Goal: Task Accomplishment & Management: Use online tool/utility

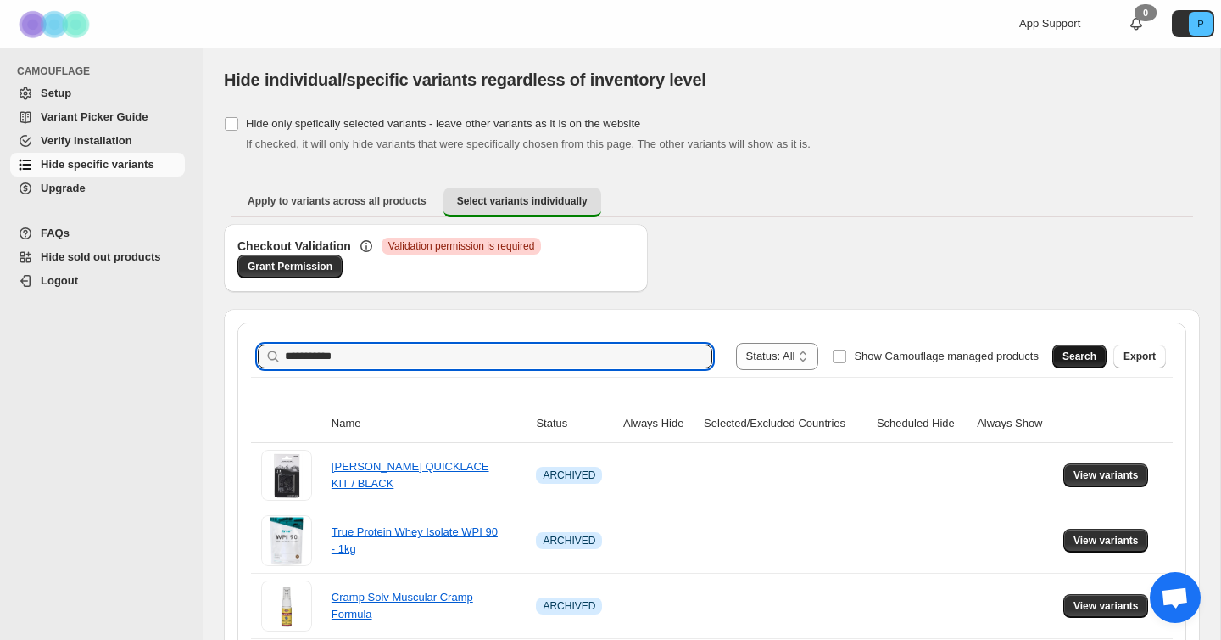
click at [1073, 354] on span "Search" at bounding box center [1080, 356] width 34 height 14
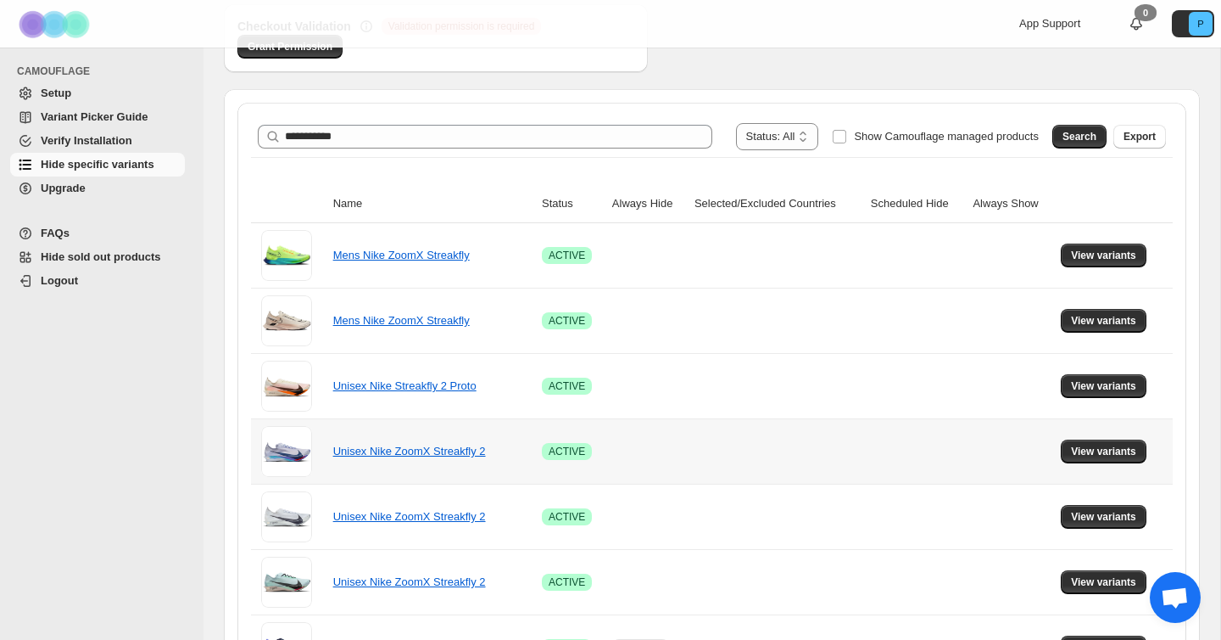
scroll to position [338, 0]
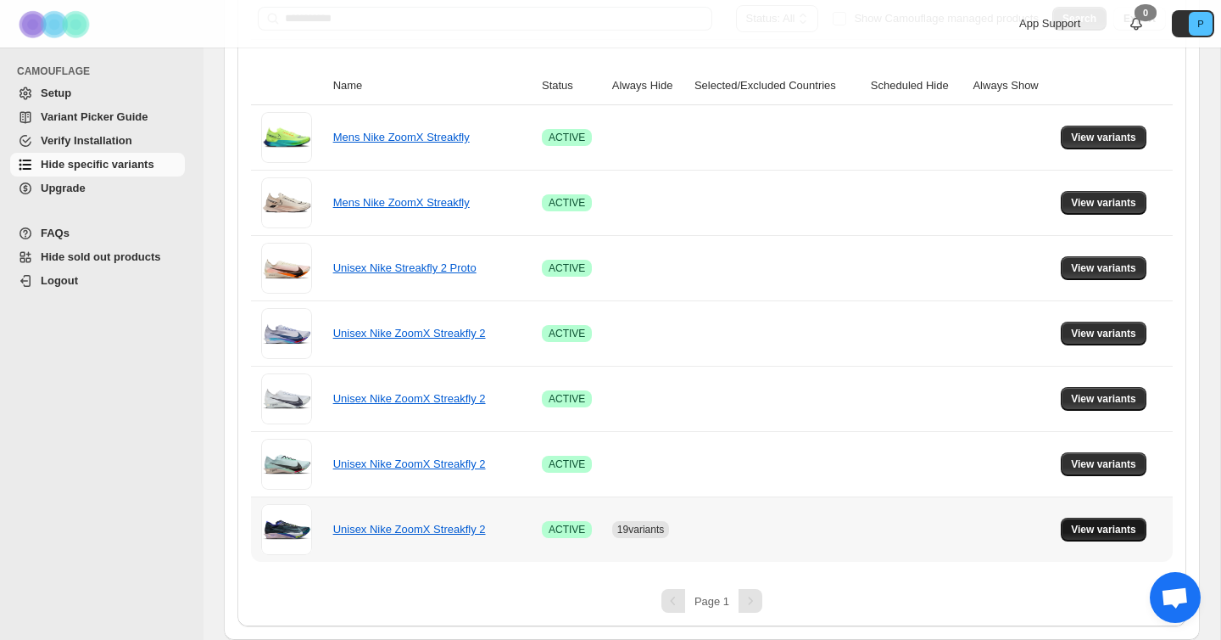
click at [1089, 527] on span "View variants" at bounding box center [1103, 530] width 65 height 14
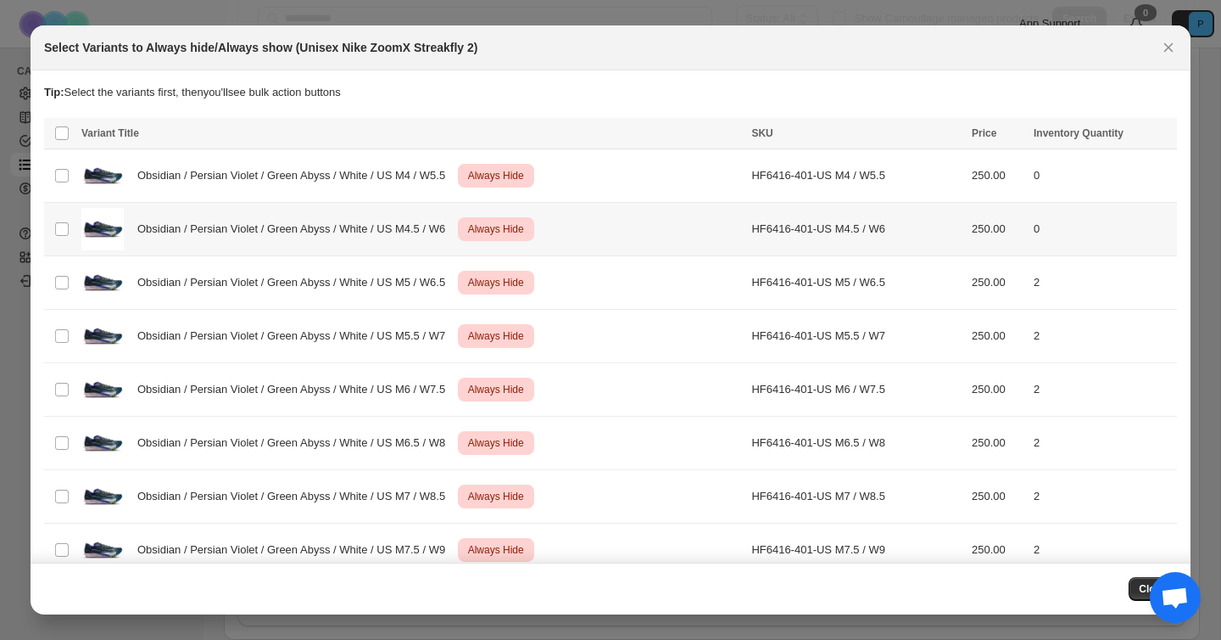
scroll to position [0, 0]
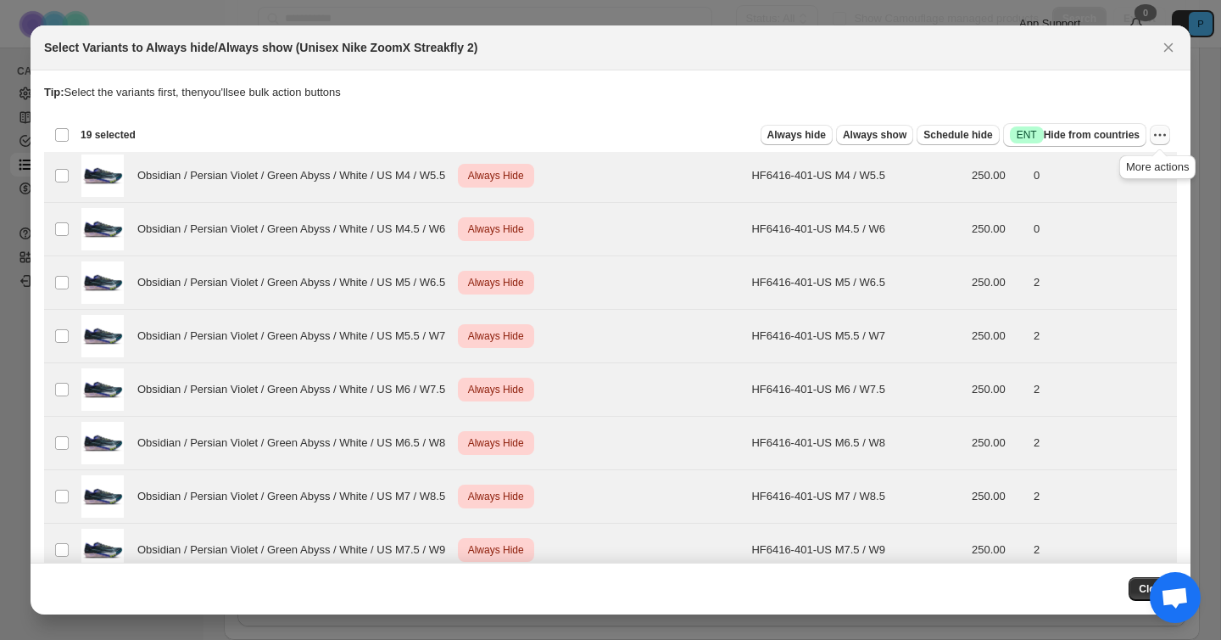
click at [1160, 141] on icon "More actions" at bounding box center [1160, 134] width 17 height 17
drag, startPoint x: 1123, startPoint y: 171, endPoint x: 1150, endPoint y: 292, distance: 123.5
click at [1123, 171] on span "Undo always hide" at bounding box center [1098, 168] width 123 height 17
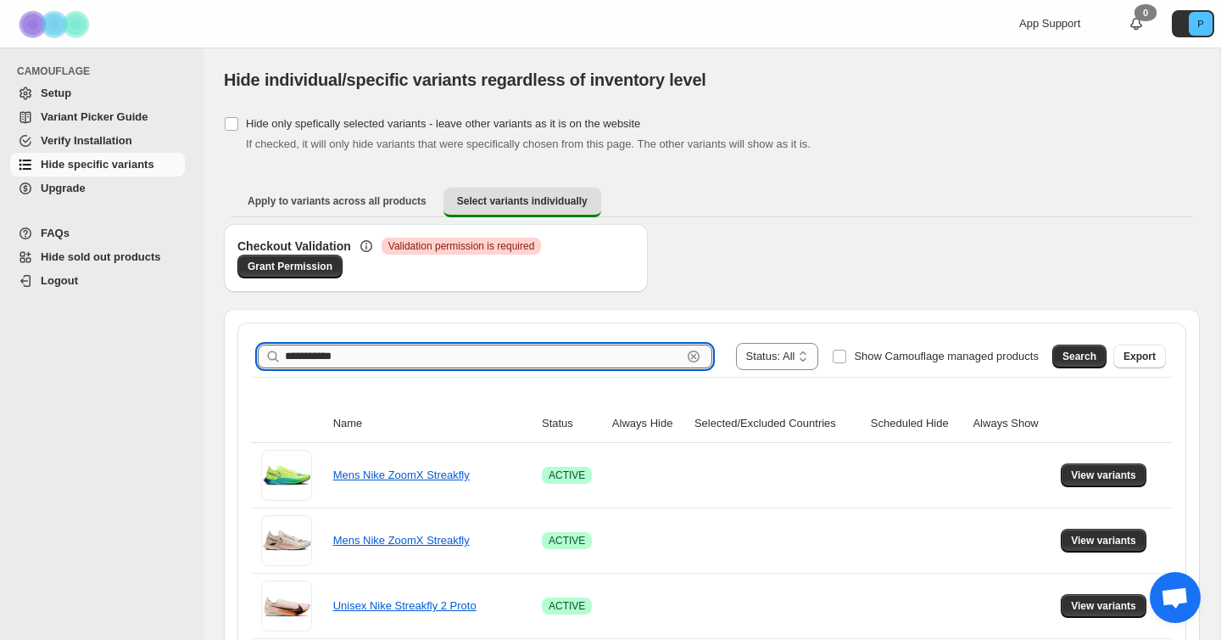
click at [389, 353] on input "**********" at bounding box center [483, 356] width 397 height 24
paste input "**********"
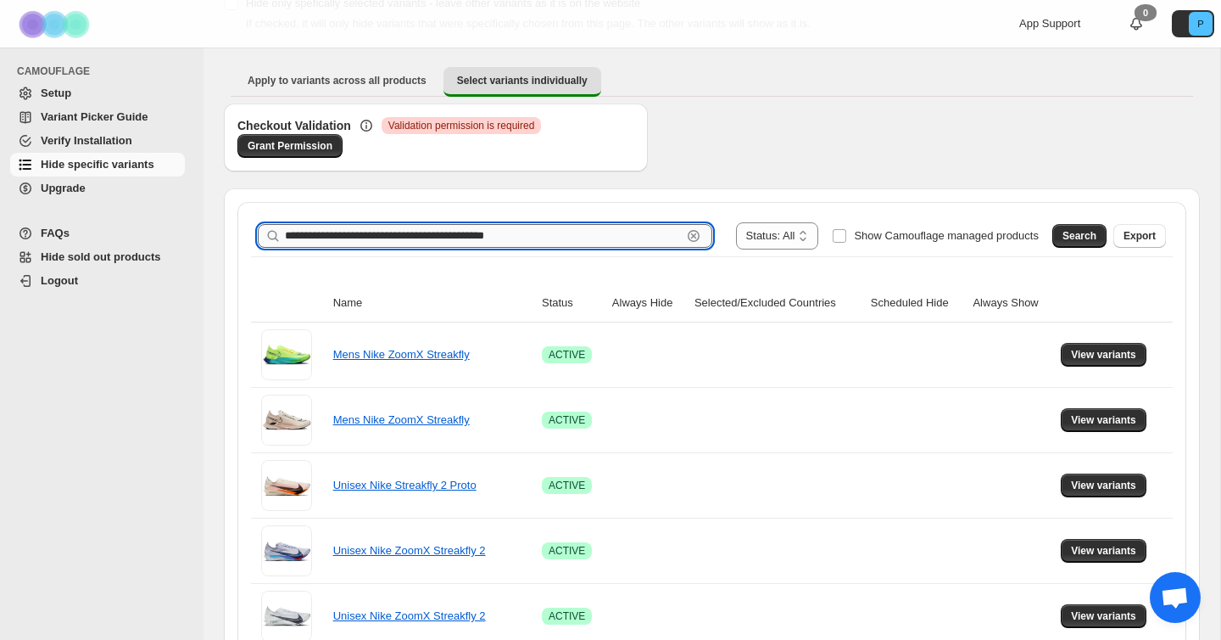
scroll to position [122, 0]
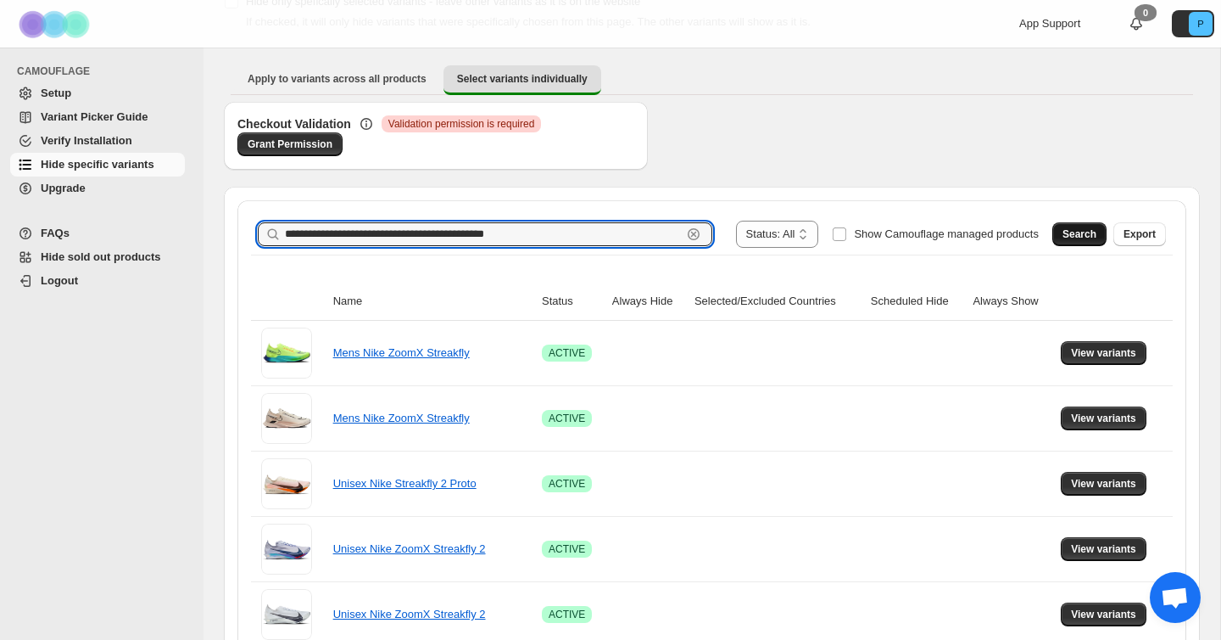
type input "**********"
click at [1068, 229] on span "Search" at bounding box center [1080, 234] width 34 height 14
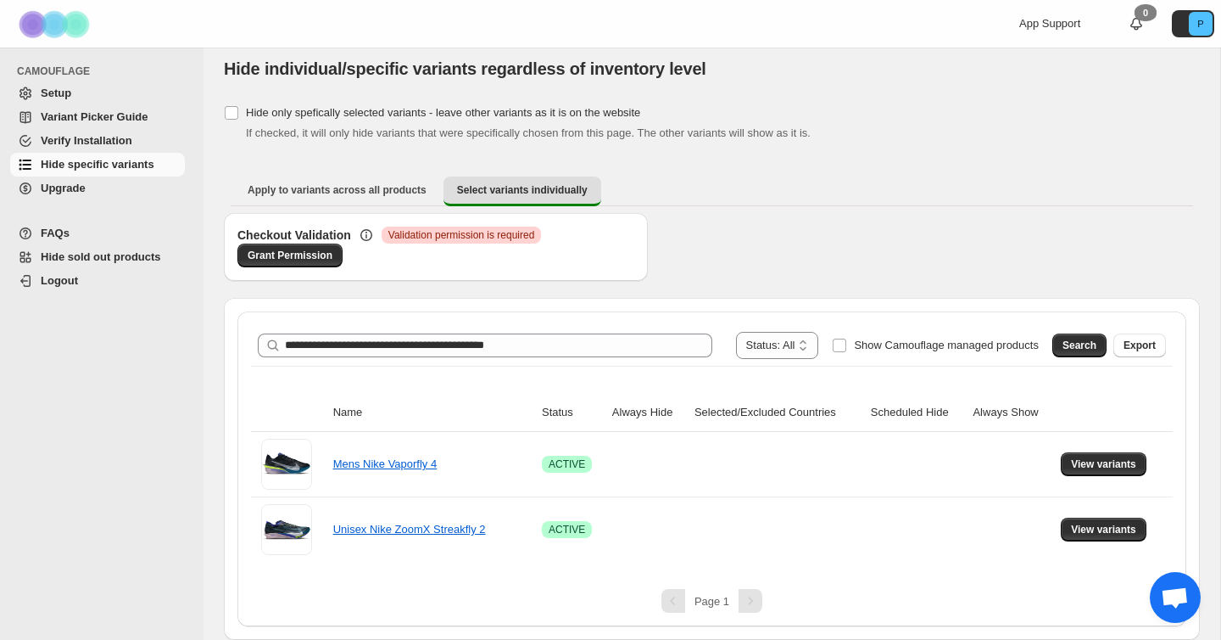
scroll to position [11, 0]
drag, startPoint x: 1085, startPoint y: 523, endPoint x: 1109, endPoint y: 462, distance: 65.5
click at [1106, 472] on tbody "Mens Nike Vaporfly 4 Success ACTIVE View variants Unisex Nike ZoomX Streakfly 2…" at bounding box center [712, 497] width 922 height 130
click at [1109, 462] on span "View variants" at bounding box center [1103, 464] width 65 height 14
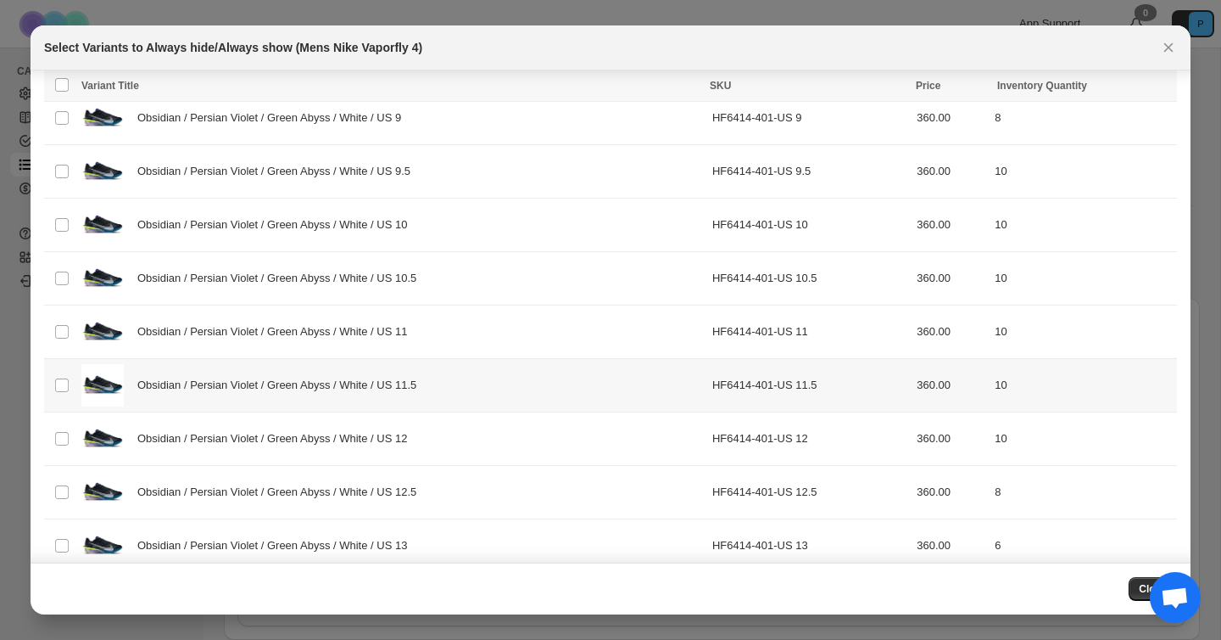
scroll to position [241, 0]
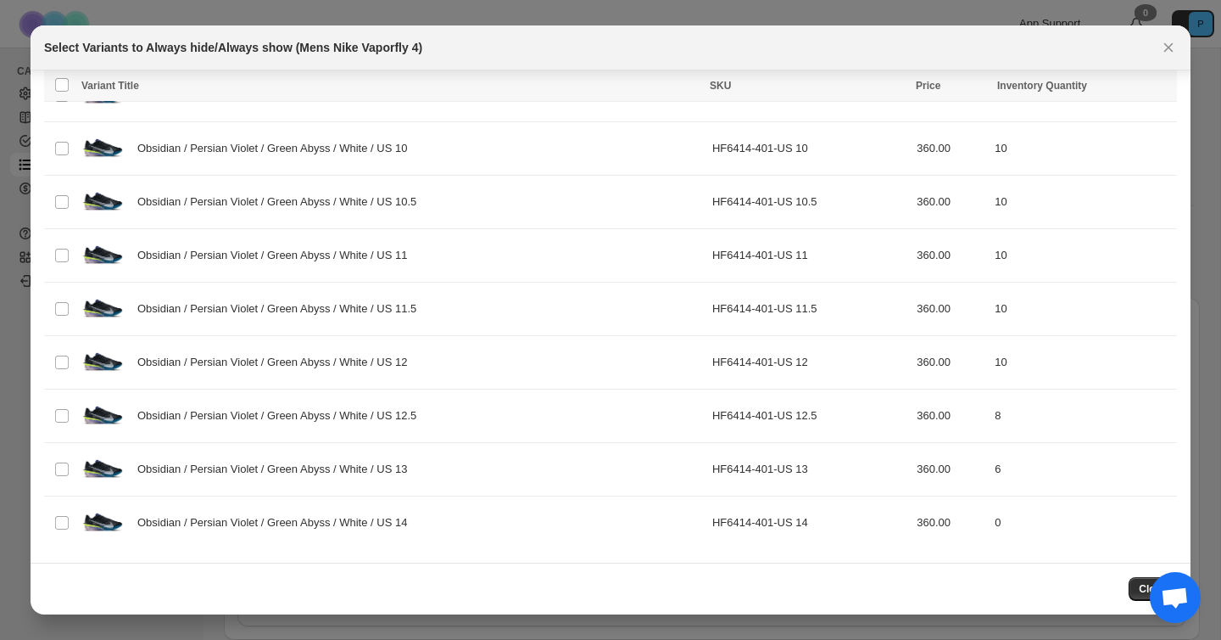
click at [1204, 305] on div at bounding box center [610, 320] width 1221 height 640
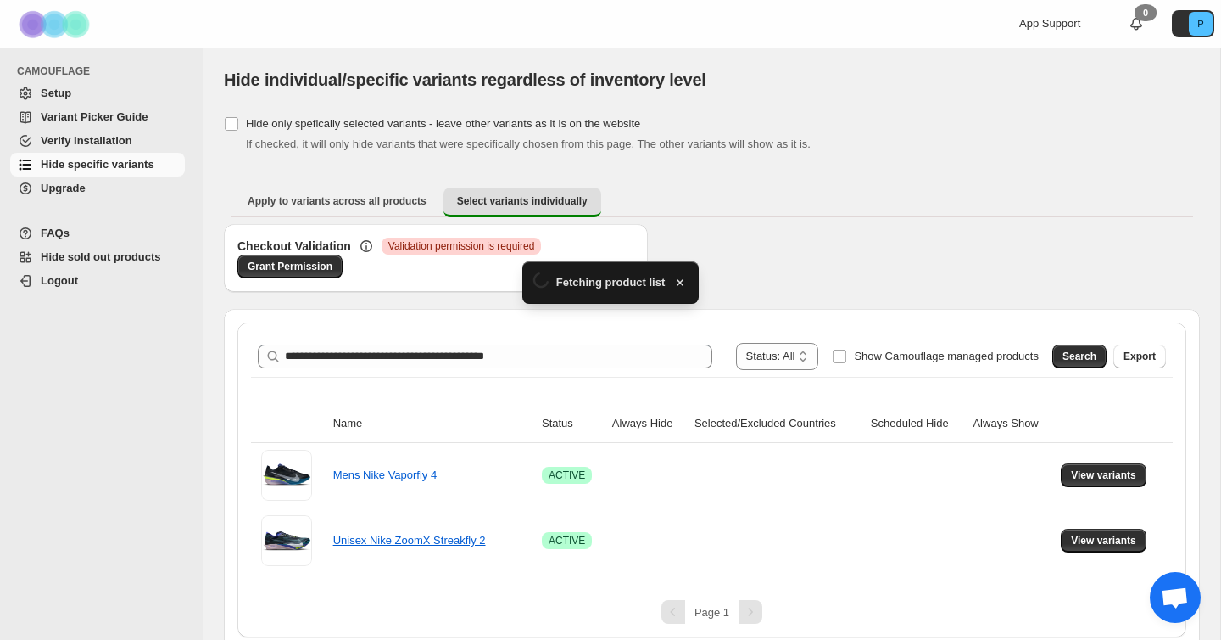
scroll to position [11, 0]
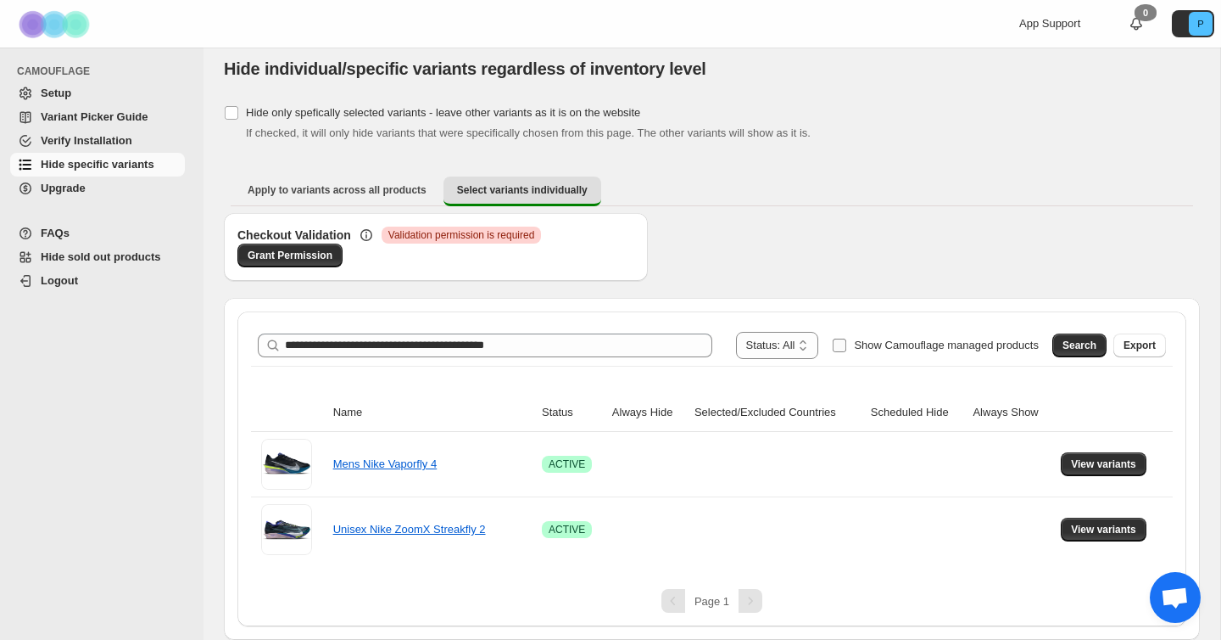
click at [854, 346] on span "Show Camouflage managed products" at bounding box center [946, 344] width 185 height 13
drag, startPoint x: 869, startPoint y: 348, endPoint x: 718, endPoint y: 349, distance: 150.1
click at [869, 348] on span "Show Camouflage managed products" at bounding box center [946, 344] width 185 height 13
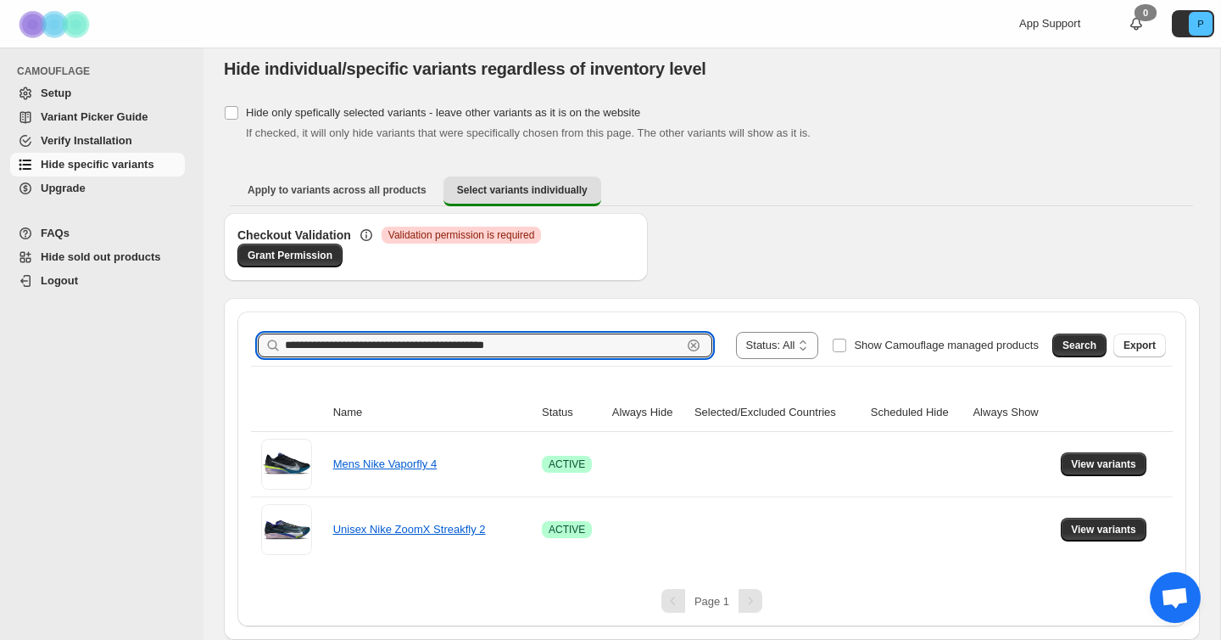
drag, startPoint x: 640, startPoint y: 348, endPoint x: 43, endPoint y: 327, distance: 596.6
click at [43, 327] on div "**********" at bounding box center [610, 314] width 1221 height 651
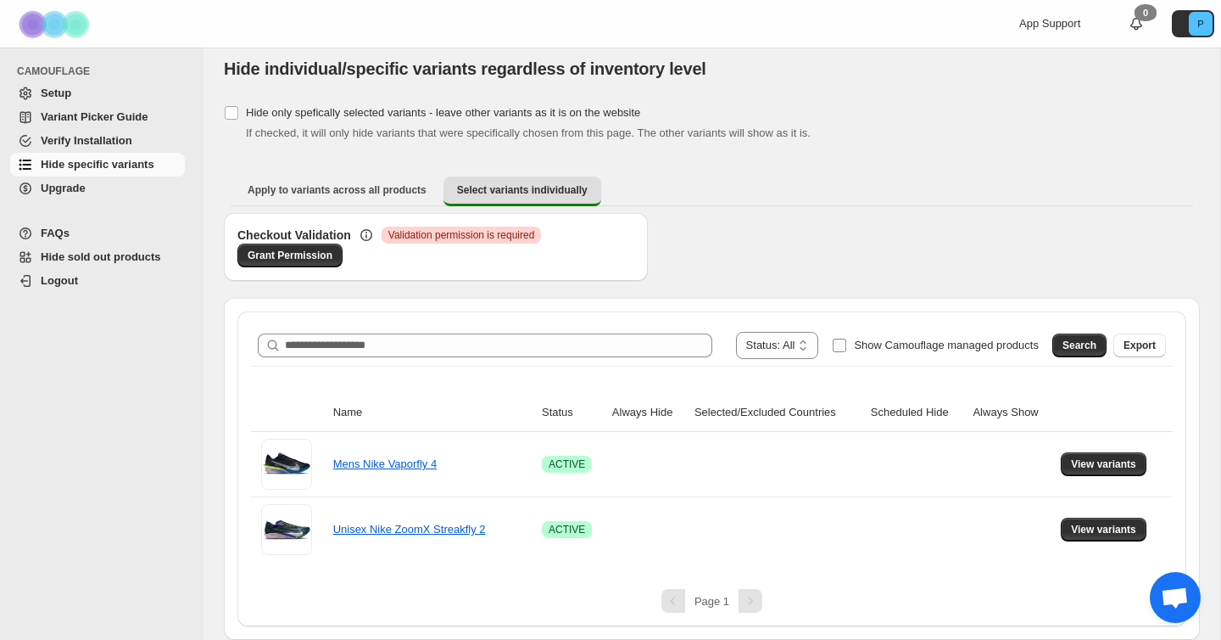
click at [880, 351] on span "Show Camouflage managed products" at bounding box center [946, 345] width 185 height 17
click at [1063, 339] on span "Search" at bounding box center [1080, 345] width 34 height 14
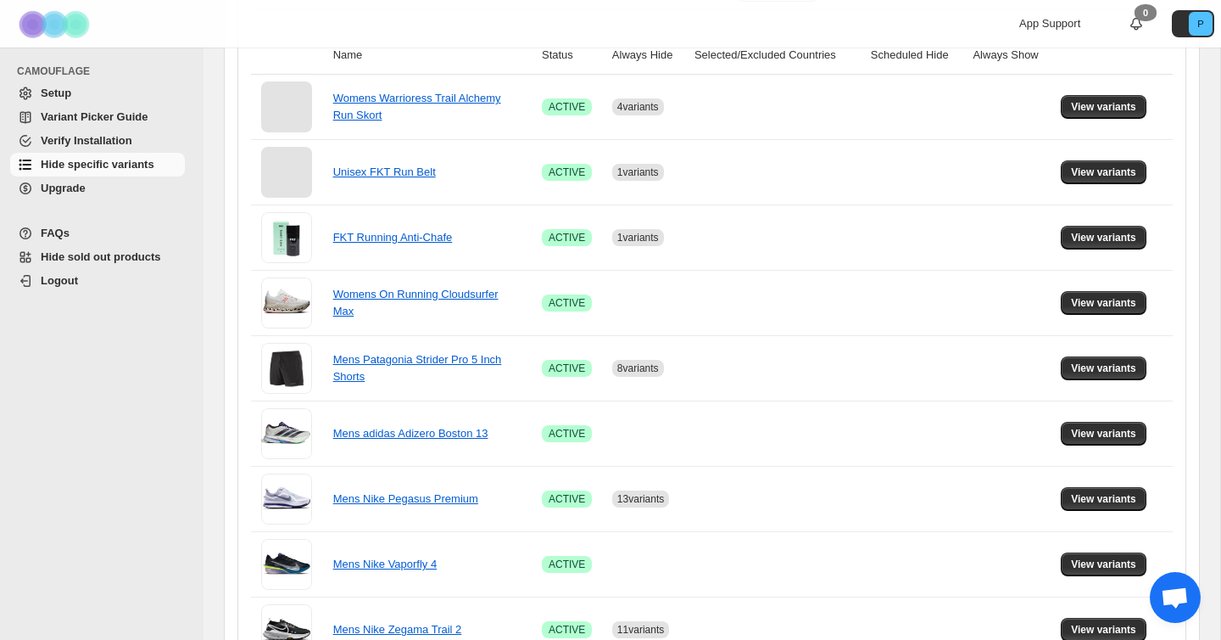
scroll to position [365, 0]
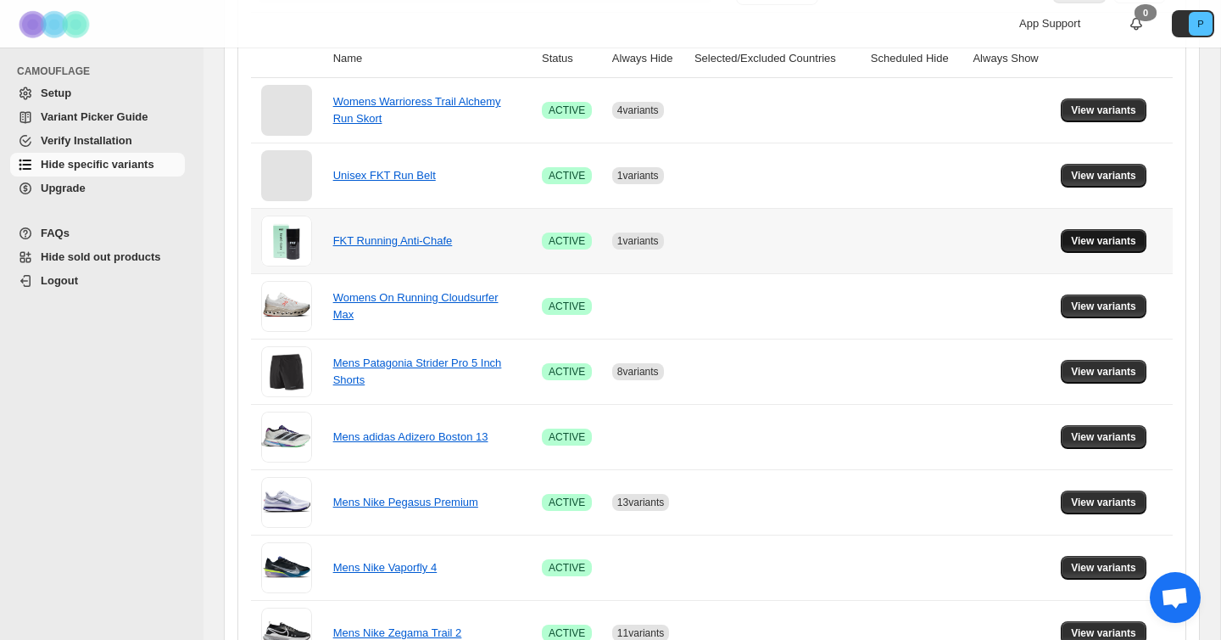
click at [1137, 243] on span "View variants" at bounding box center [1103, 241] width 65 height 14
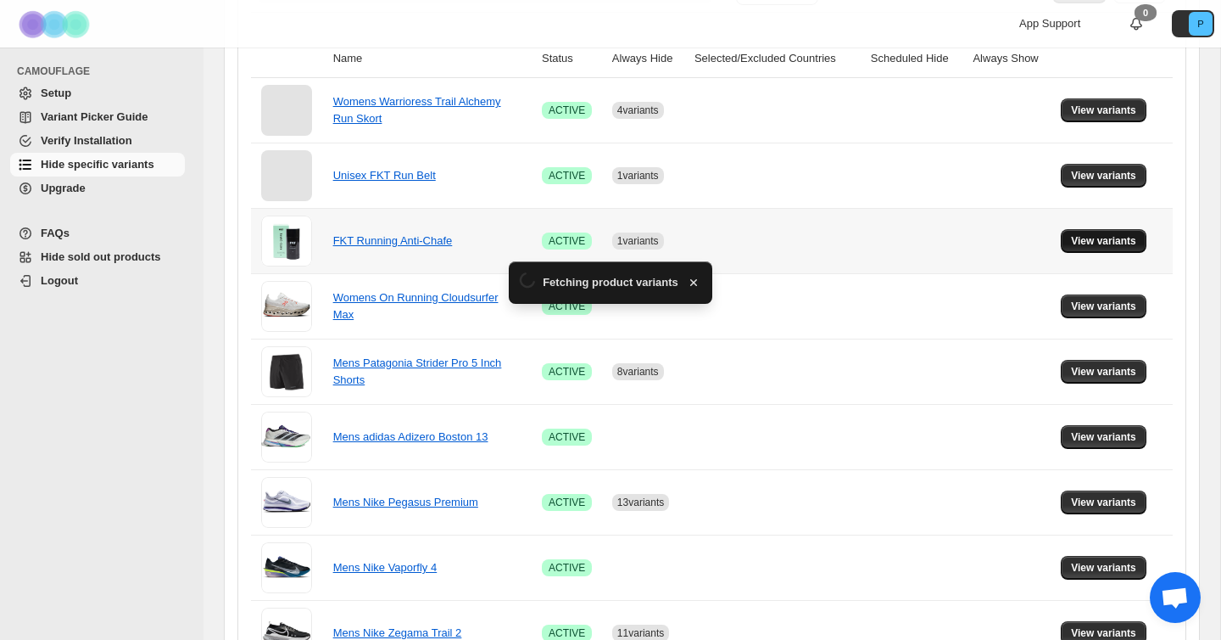
scroll to position [0, 0]
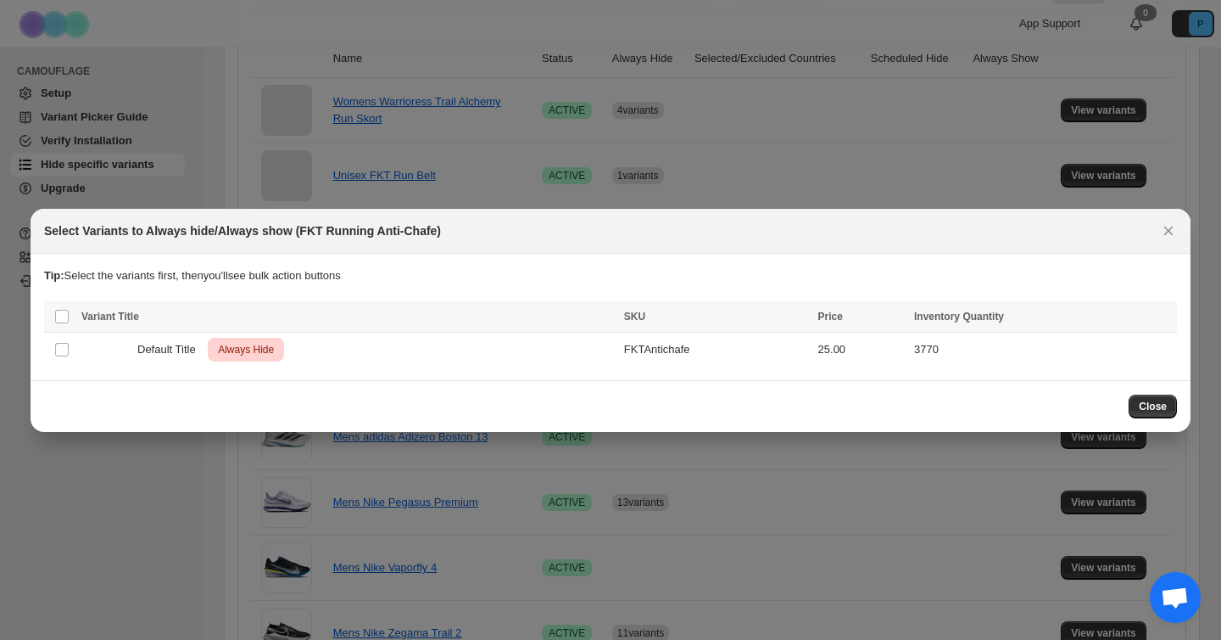
drag, startPoint x: 117, startPoint y: 315, endPoint x: 154, endPoint y: 346, distance: 48.1
click at [117, 315] on span "Variant Title" at bounding box center [110, 316] width 58 height 12
drag, startPoint x: 162, startPoint y: 345, endPoint x: 450, endPoint y: 351, distance: 287.6
click at [163, 345] on span "Default Title" at bounding box center [171, 349] width 68 height 17
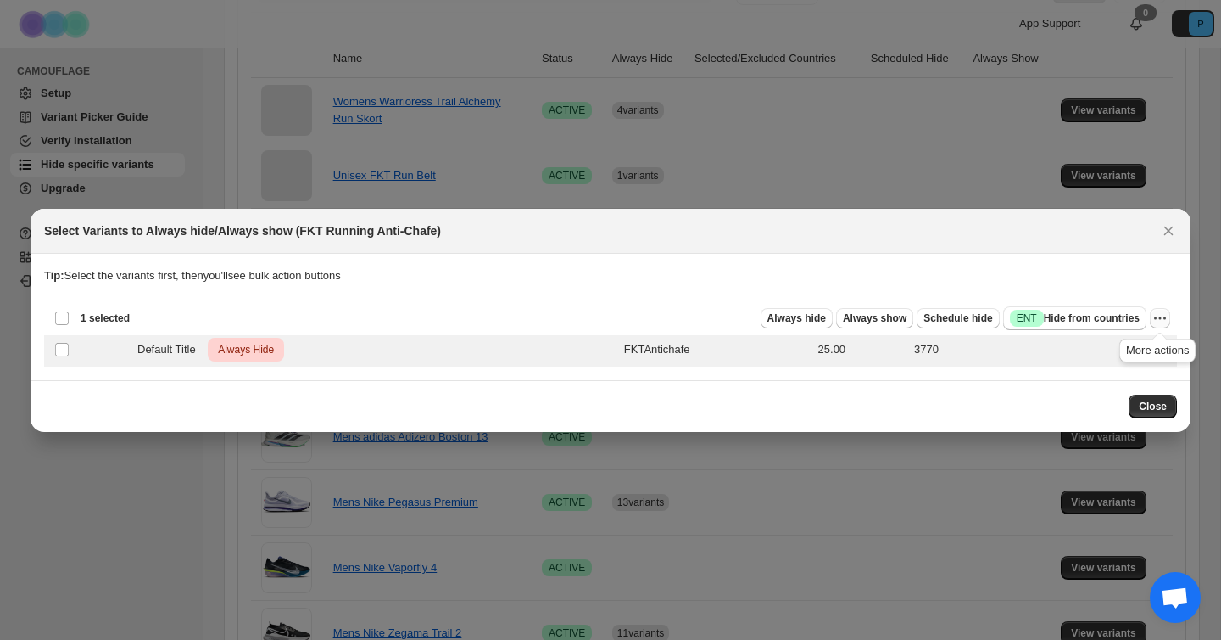
click at [1155, 319] on icon "More actions" at bounding box center [1160, 318] width 17 height 17
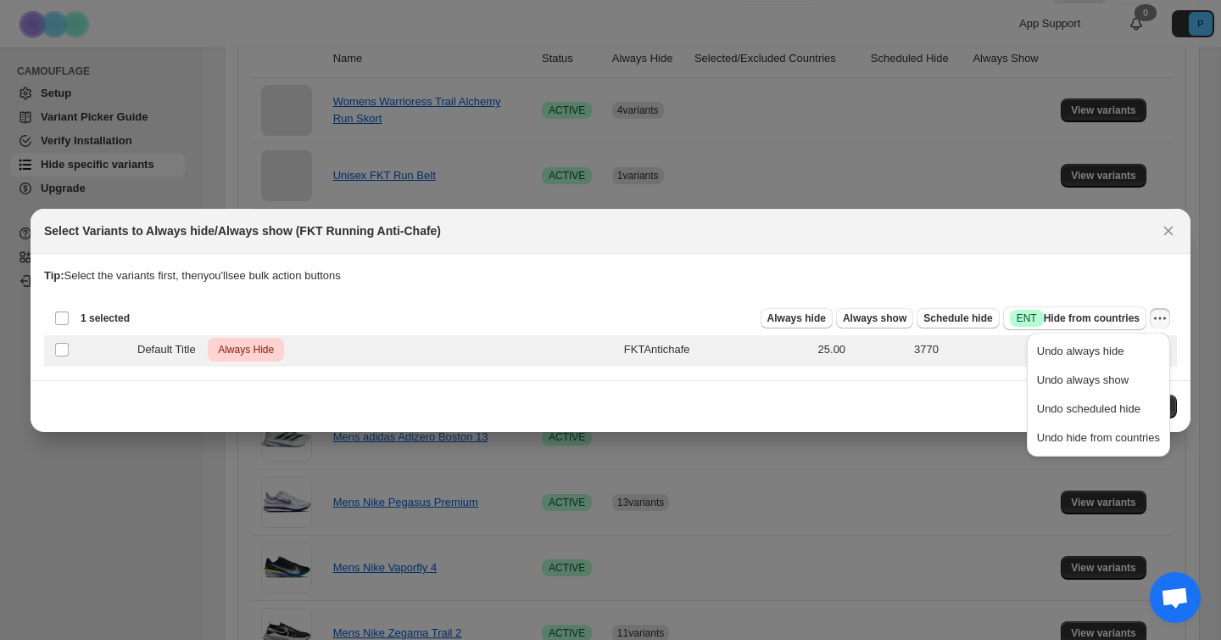
drag, startPoint x: 1121, startPoint y: 403, endPoint x: 895, endPoint y: 393, distance: 225.9
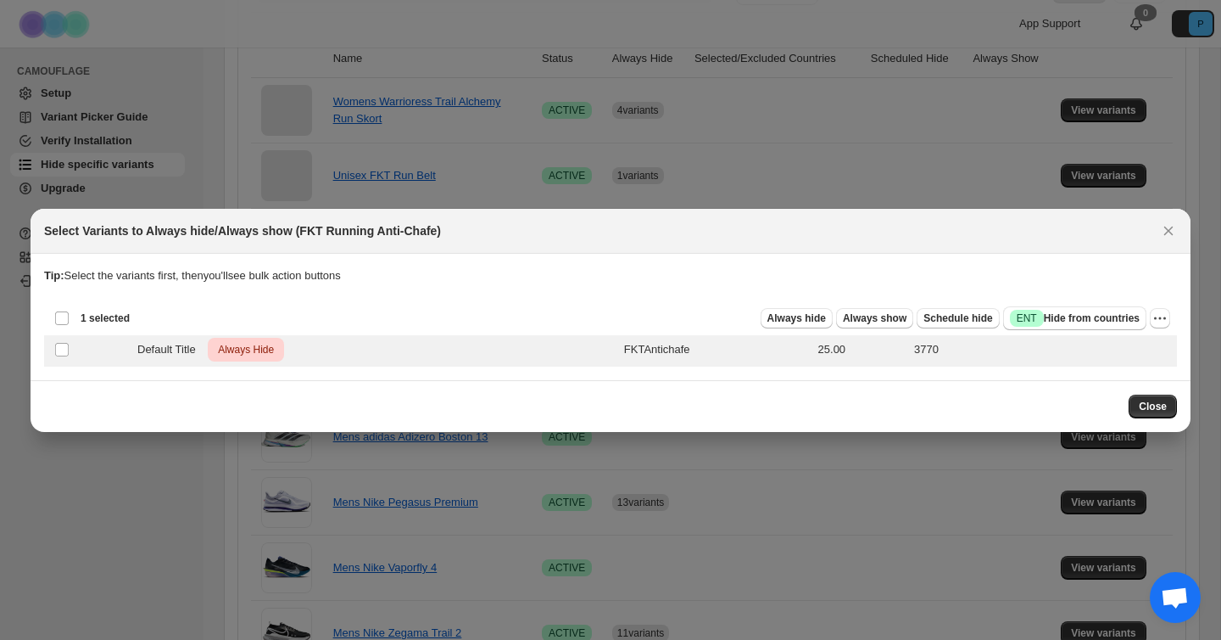
click at [895, 393] on div "Close" at bounding box center [611, 406] width 1160 height 52
click at [1157, 314] on icon "More actions" at bounding box center [1160, 318] width 17 height 17
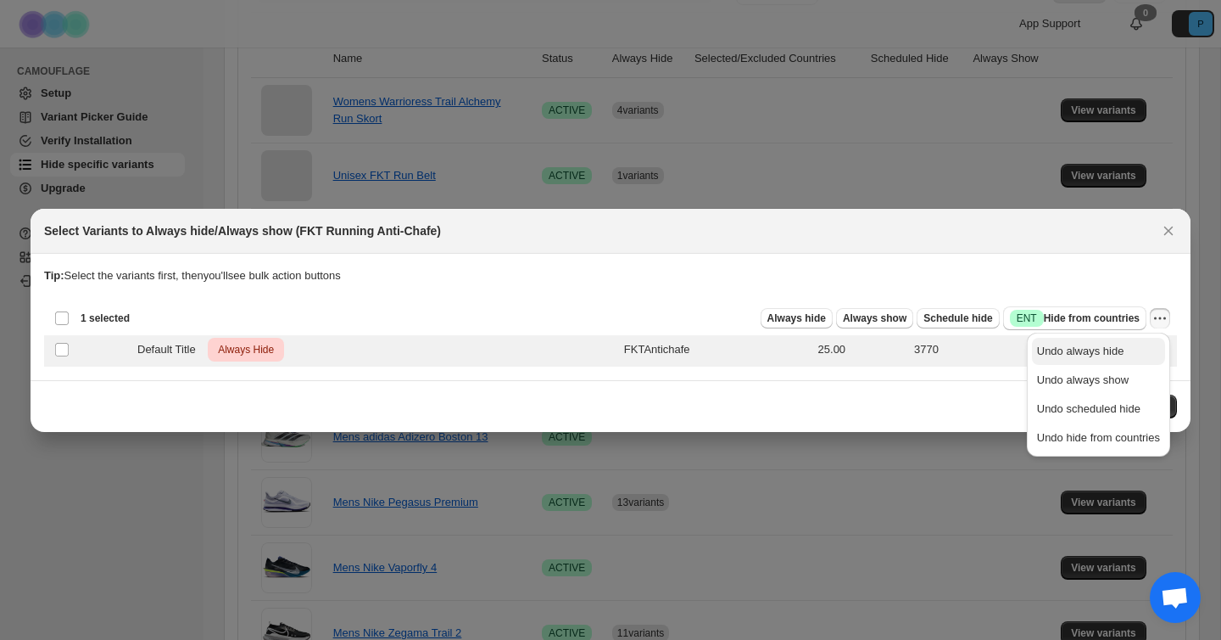
drag, startPoint x: 1081, startPoint y: 377, endPoint x: 1088, endPoint y: 344, distance: 32.9
click at [1088, 344] on ul "Undo always hide Undo always show Undo scheduled hide Undo hide from countries" at bounding box center [1098, 395] width 133 height 114
click at [1088, 344] on span "Undo always hide" at bounding box center [1080, 350] width 87 height 13
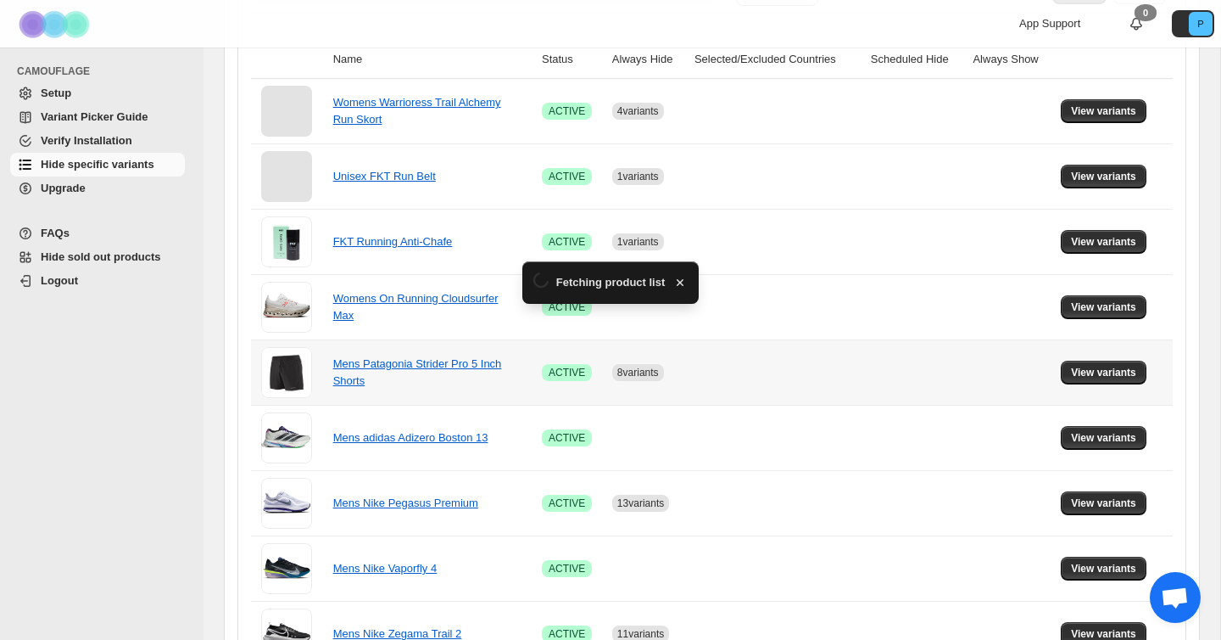
scroll to position [365, 0]
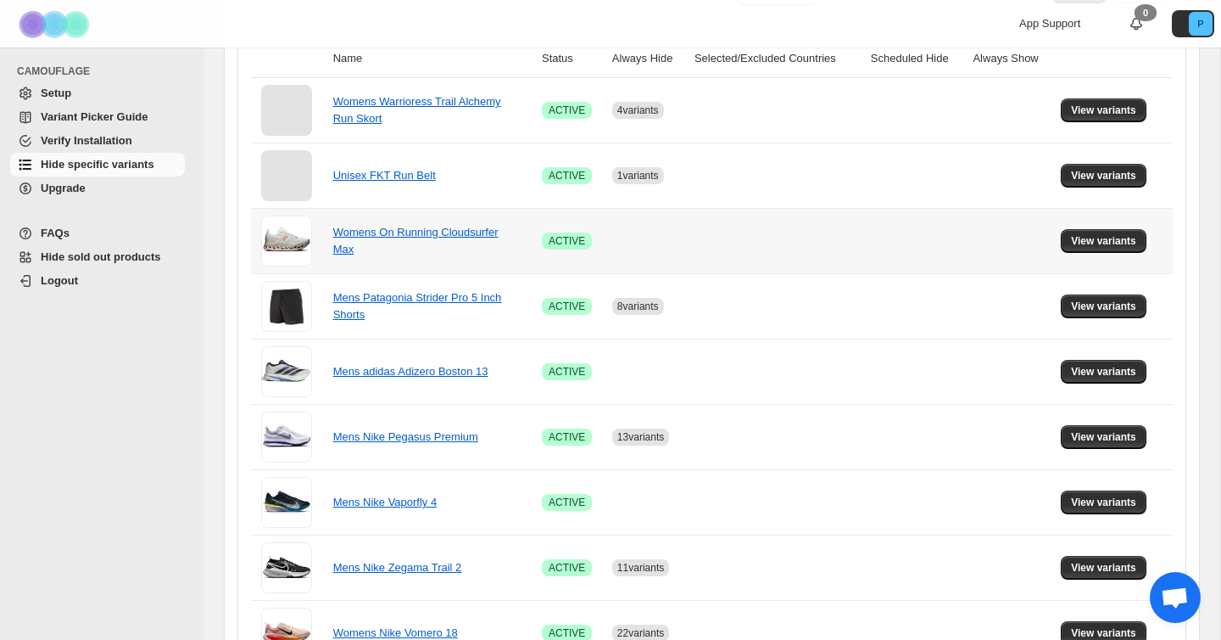
click at [408, 240] on div "Womens On Running Cloudsurfer Max" at bounding box center [418, 241] width 170 height 34
click at [1081, 234] on button "View variants" at bounding box center [1104, 241] width 86 height 24
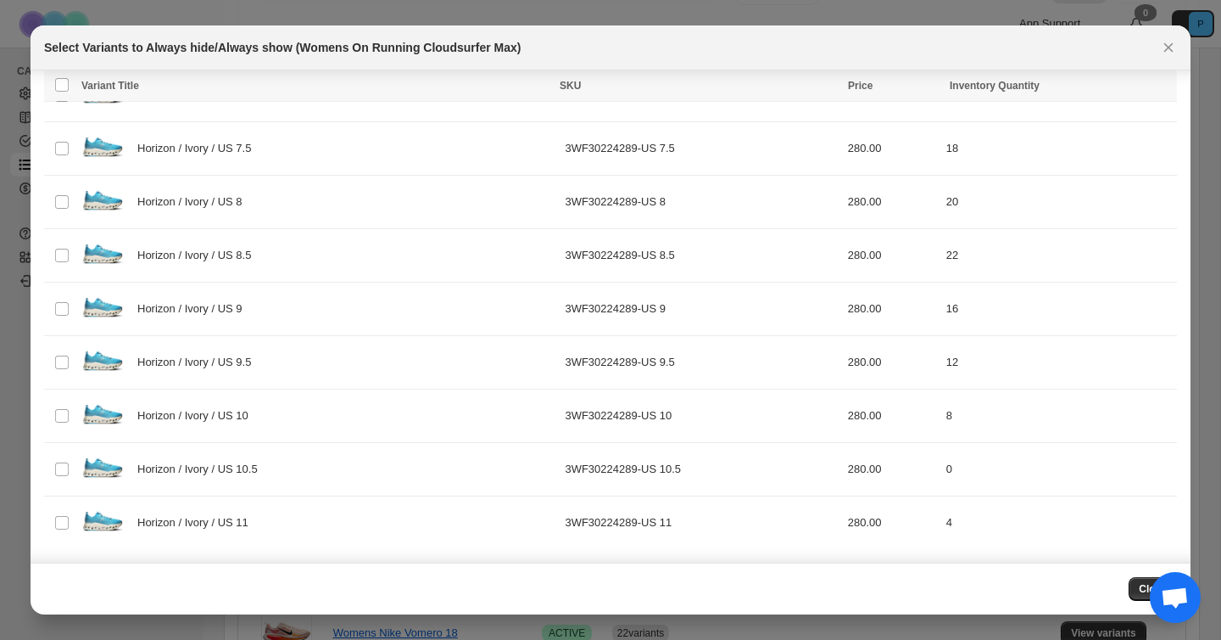
scroll to position [0, 0]
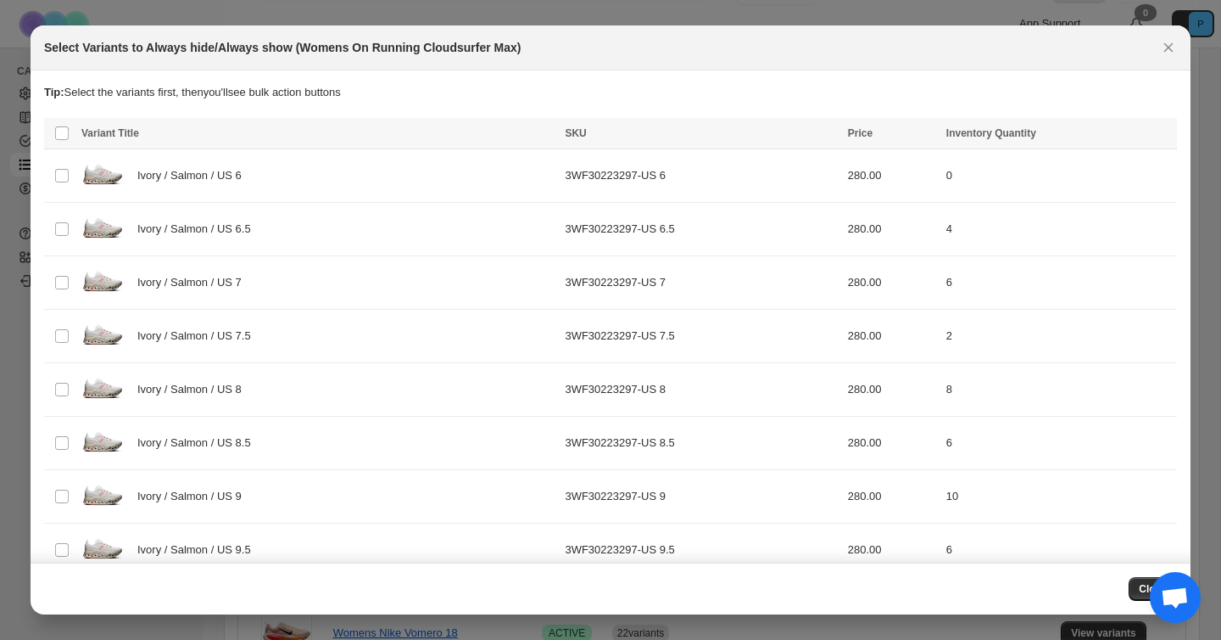
click at [1154, 41] on div "Select Variants to Always hide/Always show (Womens On Running Cloudsurfer Max)" at bounding box center [610, 47] width 1133 height 17
drag, startPoint x: 1160, startPoint y: 42, endPoint x: 1156, endPoint y: 68, distance: 26.6
click at [1160, 42] on icon "Close" at bounding box center [1168, 47] width 17 height 17
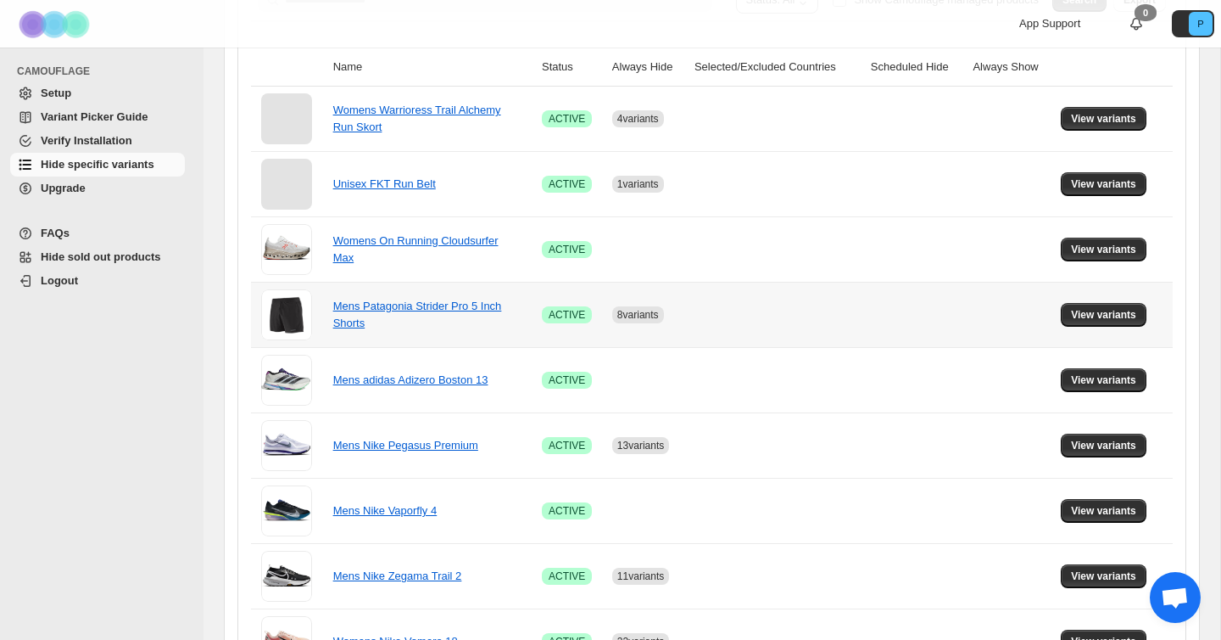
scroll to position [363, 0]
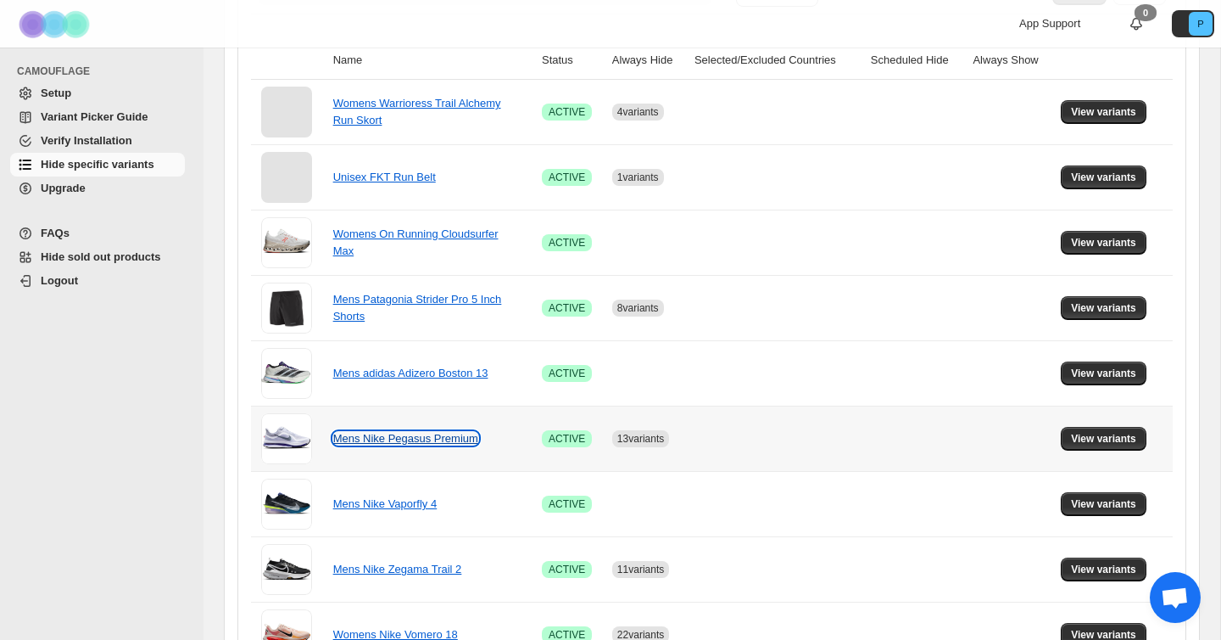
click at [398, 440] on link "Mens Nike Pegasus Premium" at bounding box center [405, 438] width 145 height 13
click at [1064, 434] on button "View variants" at bounding box center [1104, 439] width 86 height 24
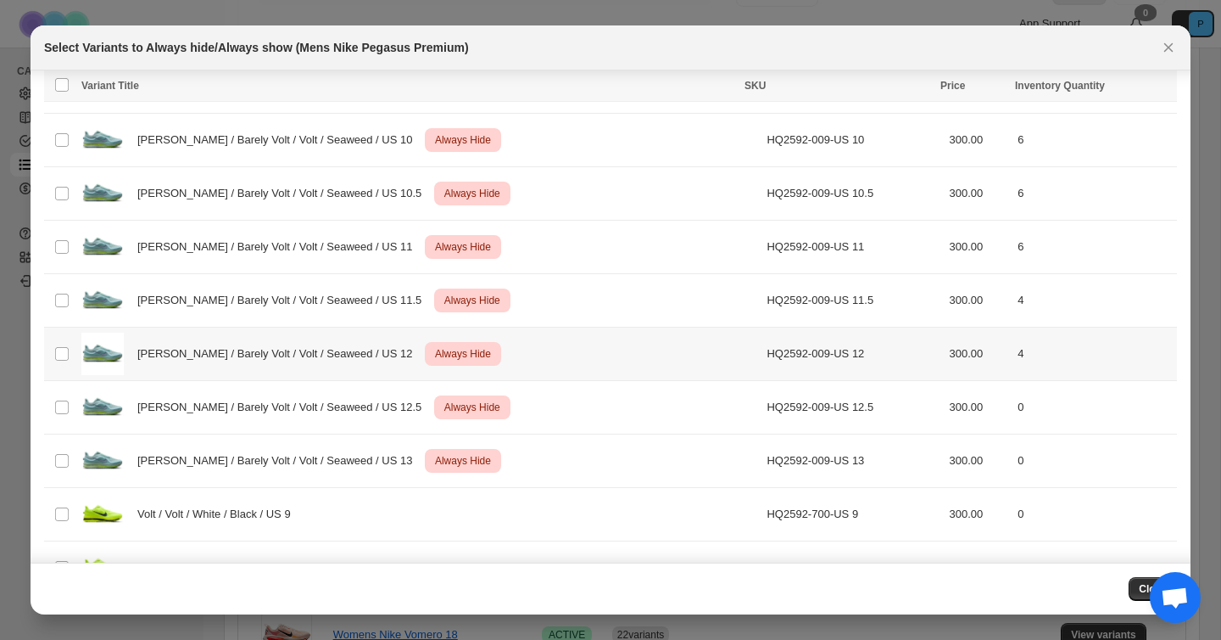
scroll to position [6876, 0]
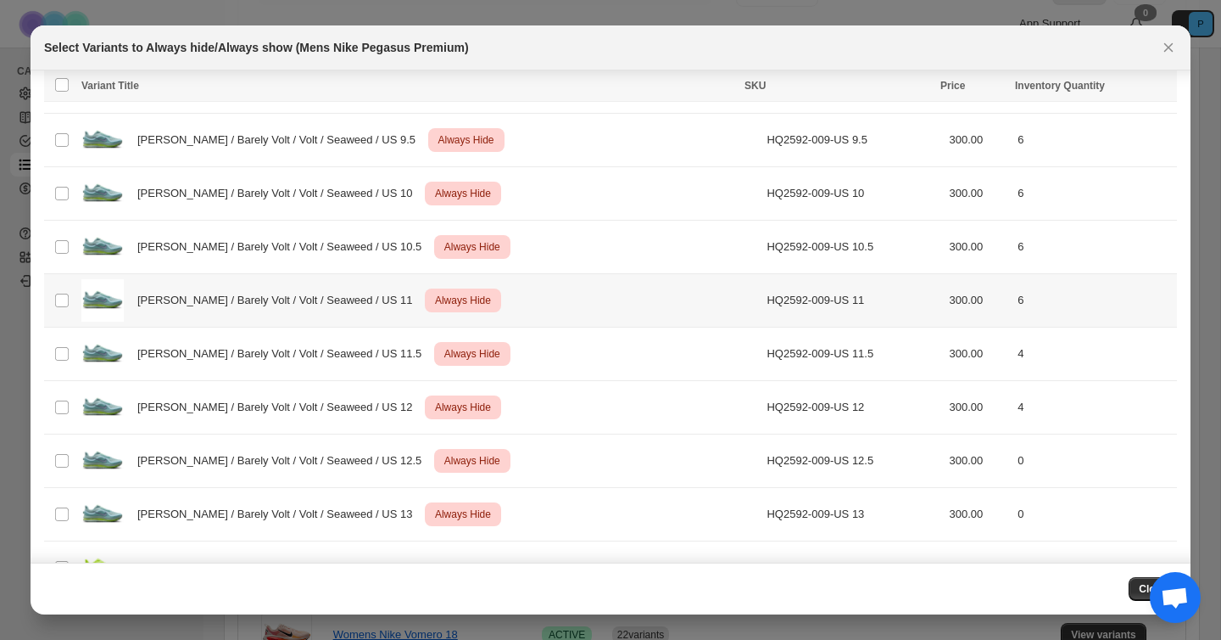
click at [300, 304] on span "[PERSON_NAME] / Barely Volt / Volt / Seaweed / US 11" at bounding box center [279, 300] width 284 height 17
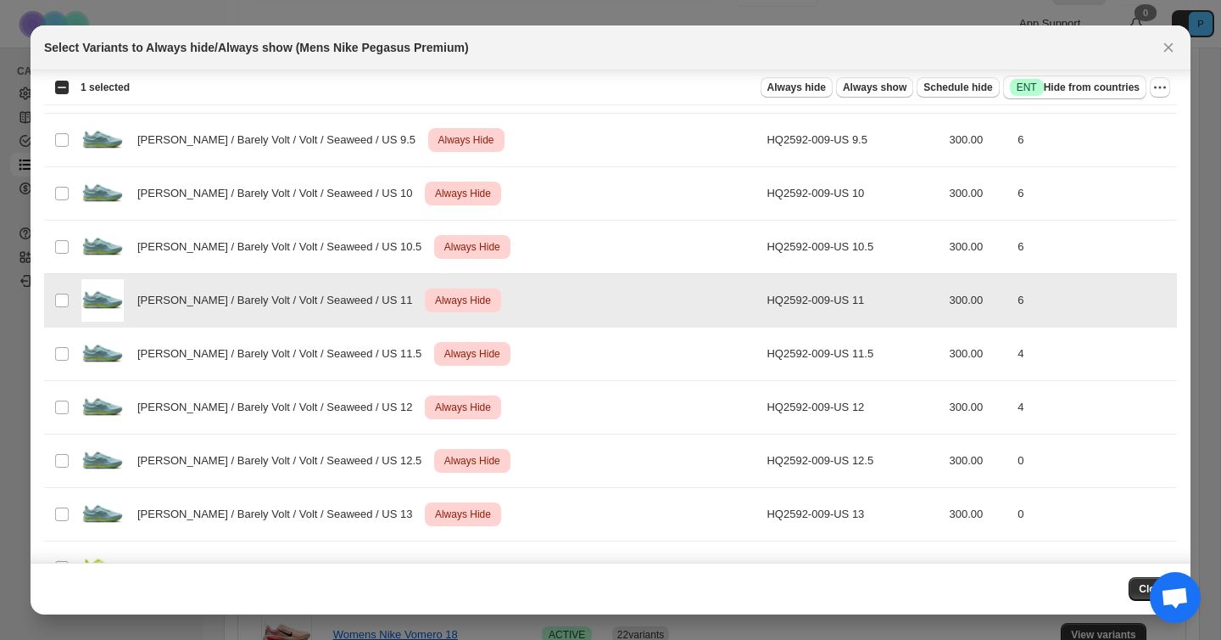
click at [299, 305] on span "[PERSON_NAME] / Barely Volt / Volt / Seaweed / US 11" at bounding box center [279, 300] width 284 height 17
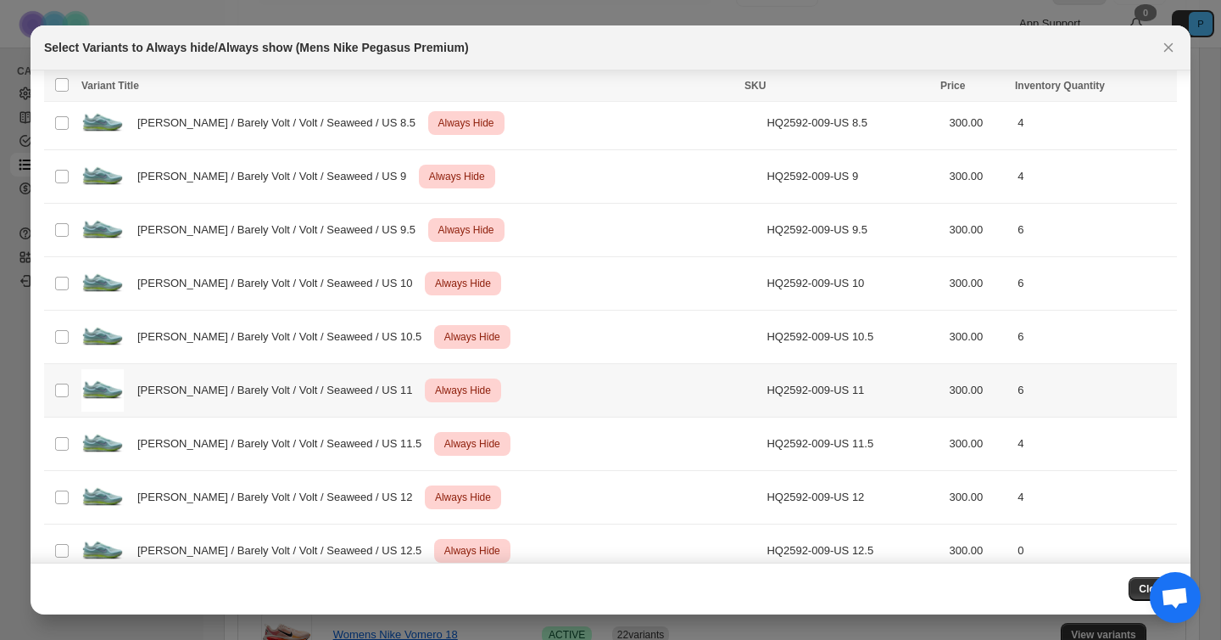
scroll to position [6784, 0]
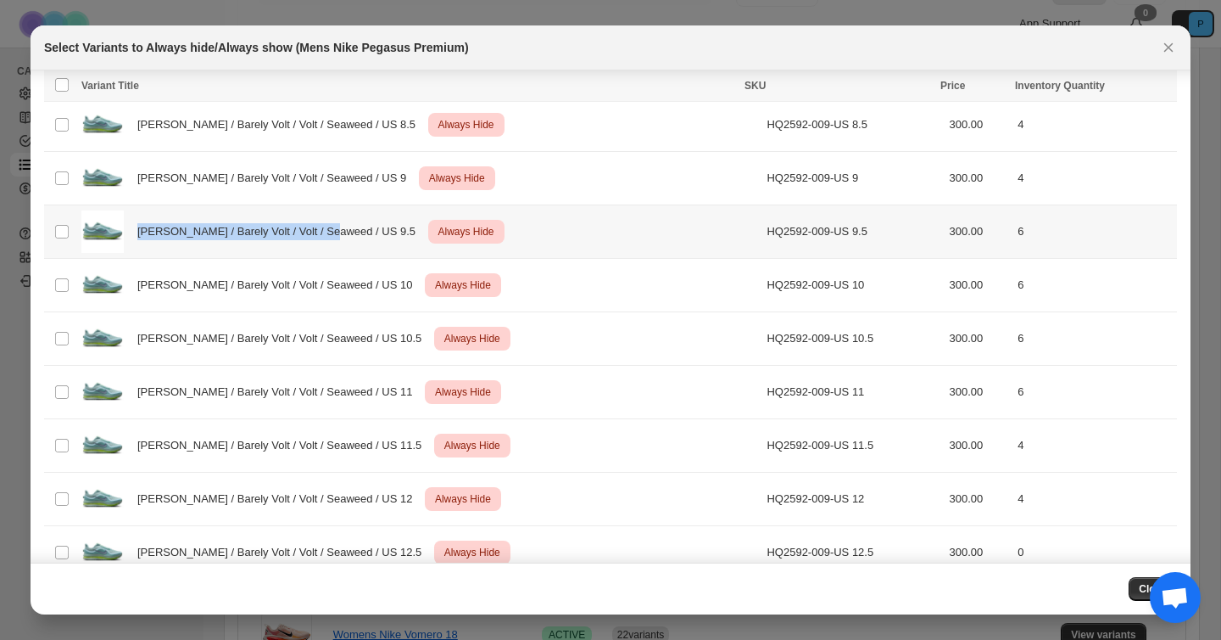
drag, startPoint x: 135, startPoint y: 228, endPoint x: 333, endPoint y: 237, distance: 198.7
click at [333, 237] on div "[PERSON_NAME] / Barely Volt / Volt / Seaweed / US 9.5 Critical Always Hide" at bounding box center [418, 231] width 675 height 42
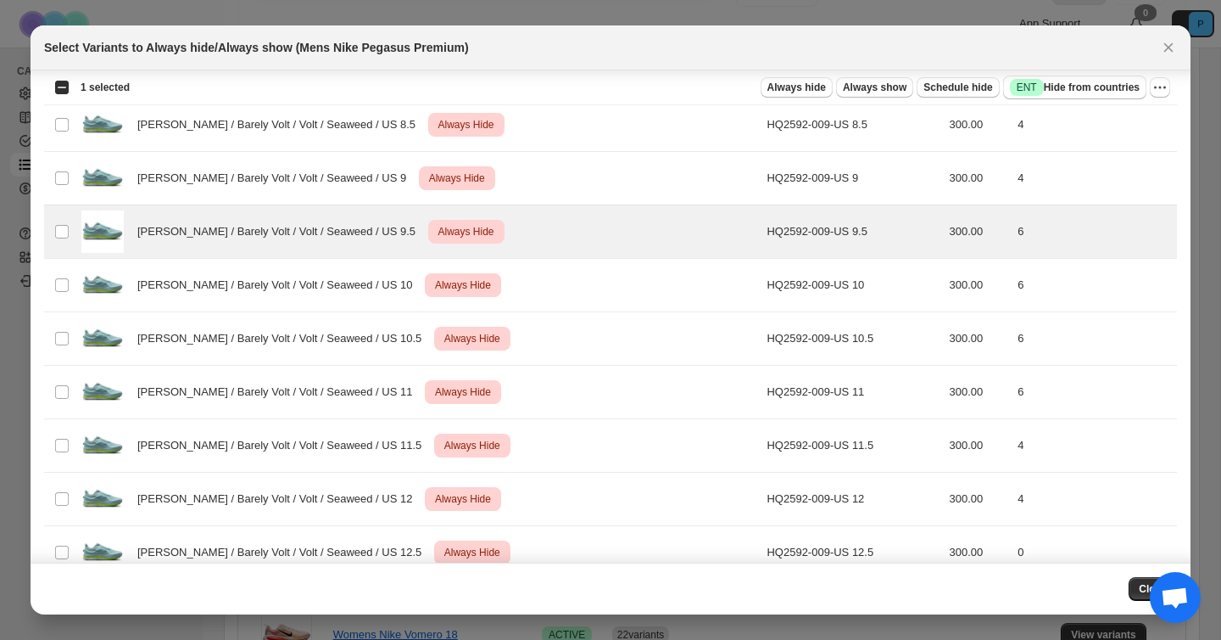
click at [61, 86] on div "Select all 143 product variants 1 selected" at bounding box center [91, 87] width 75 height 15
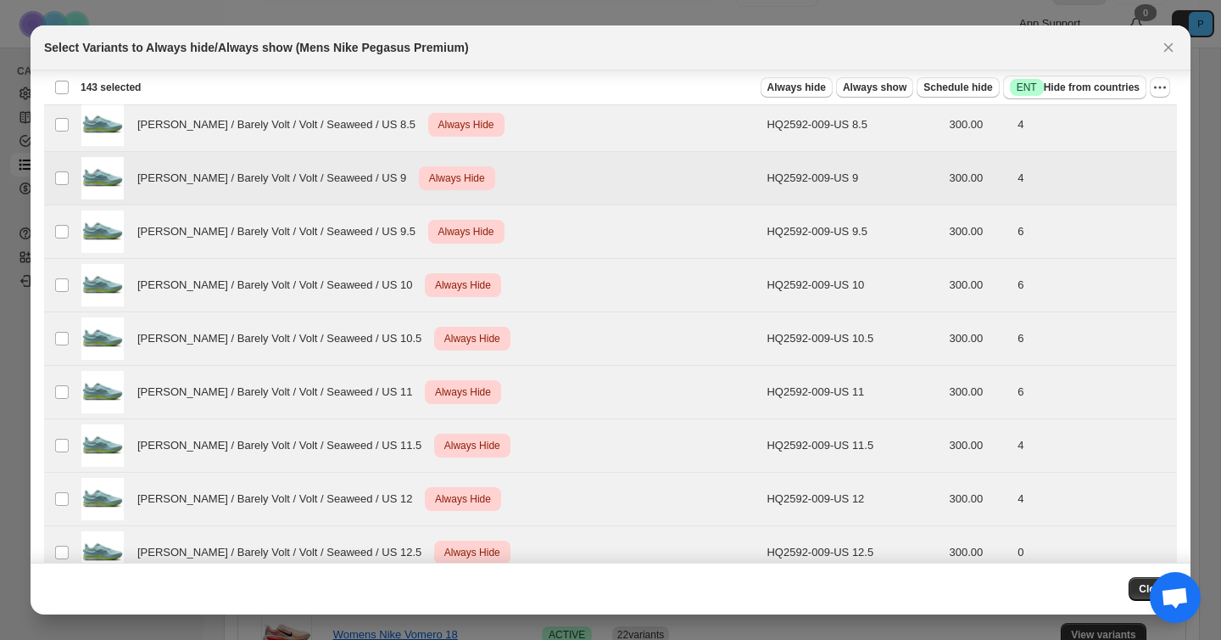
scroll to position [6319, 0]
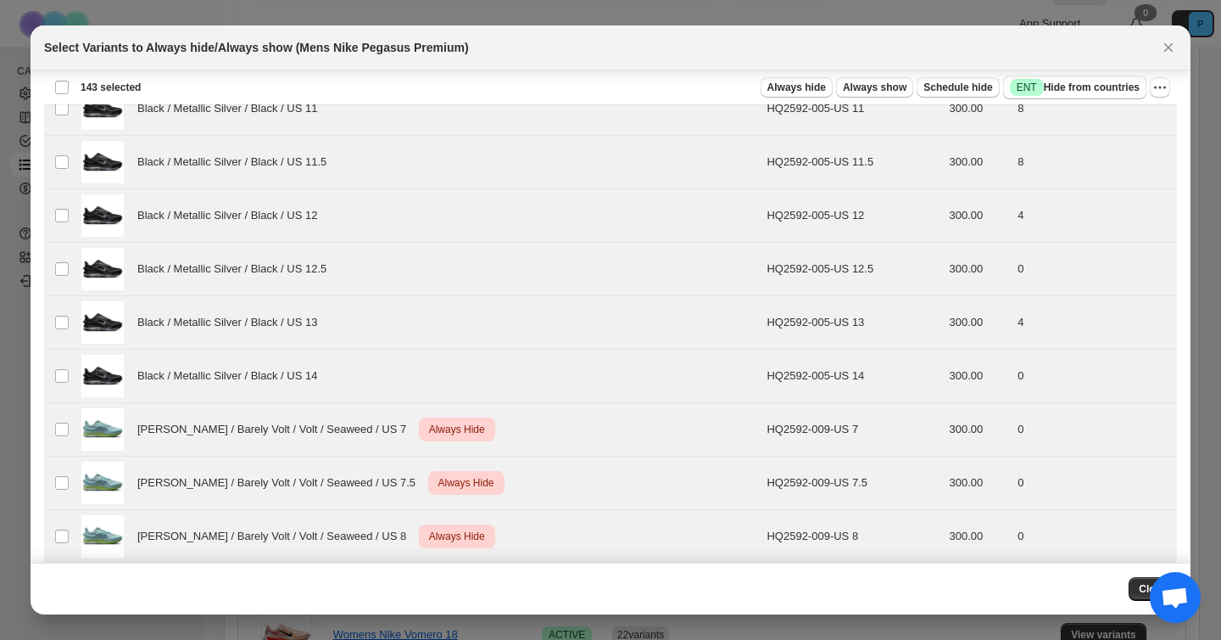
click at [1172, 87] on div "Deselect all 143 product variants 143 selected Always hide Always show Schedule…" at bounding box center [610, 87] width 1133 height 34
click at [1164, 87] on icon "More actions" at bounding box center [1160, 87] width 17 height 17
click at [1095, 129] on button "Undo always hide" at bounding box center [1098, 120] width 133 height 27
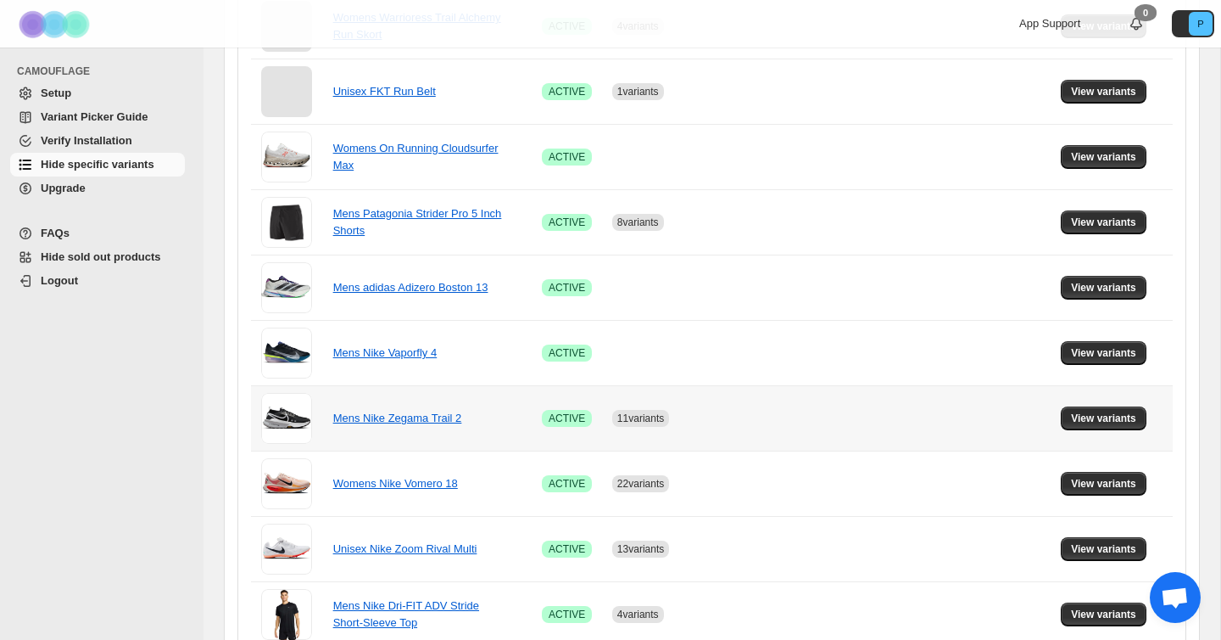
scroll to position [458, 0]
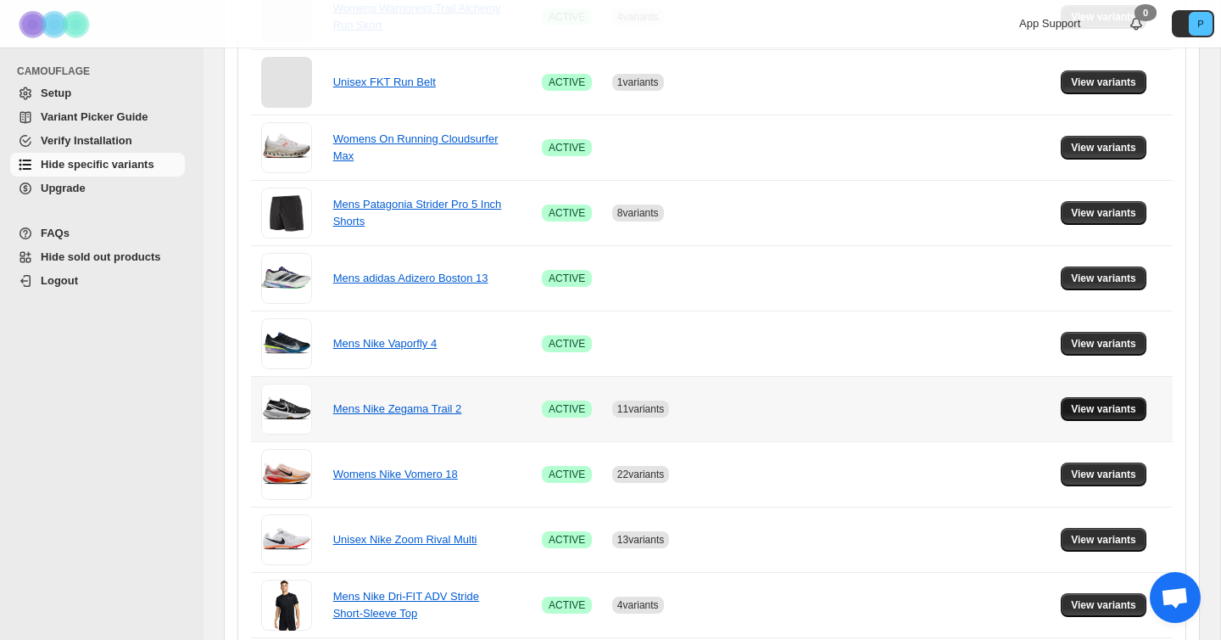
click at [1081, 413] on span "View variants" at bounding box center [1103, 409] width 65 height 14
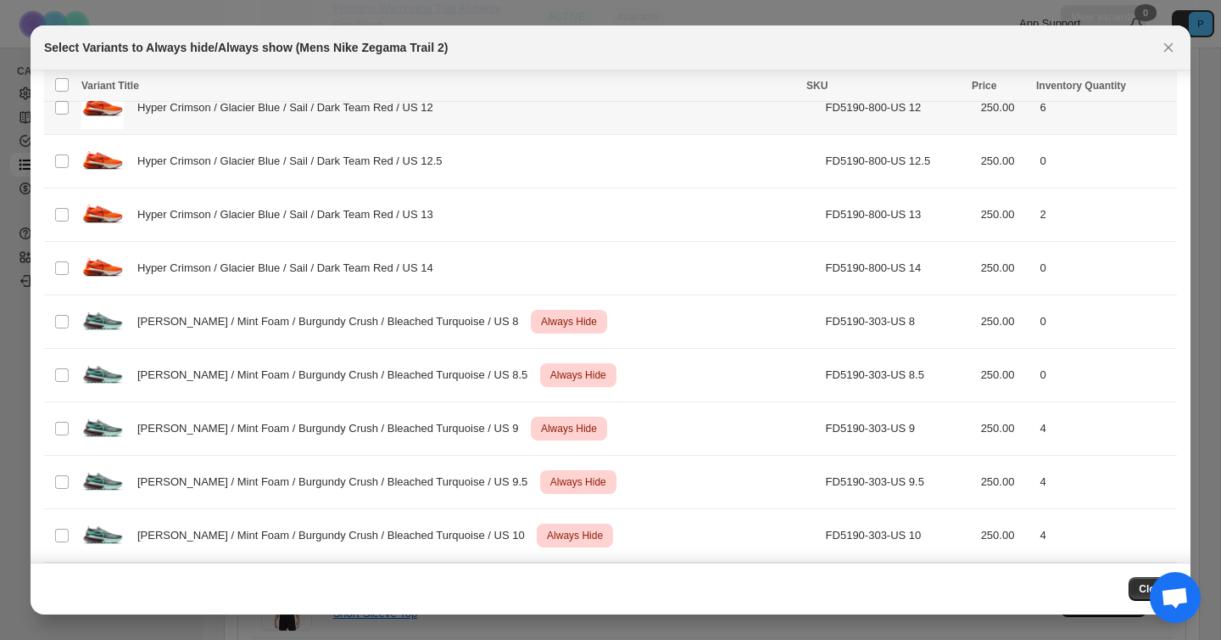
scroll to position [5959, 0]
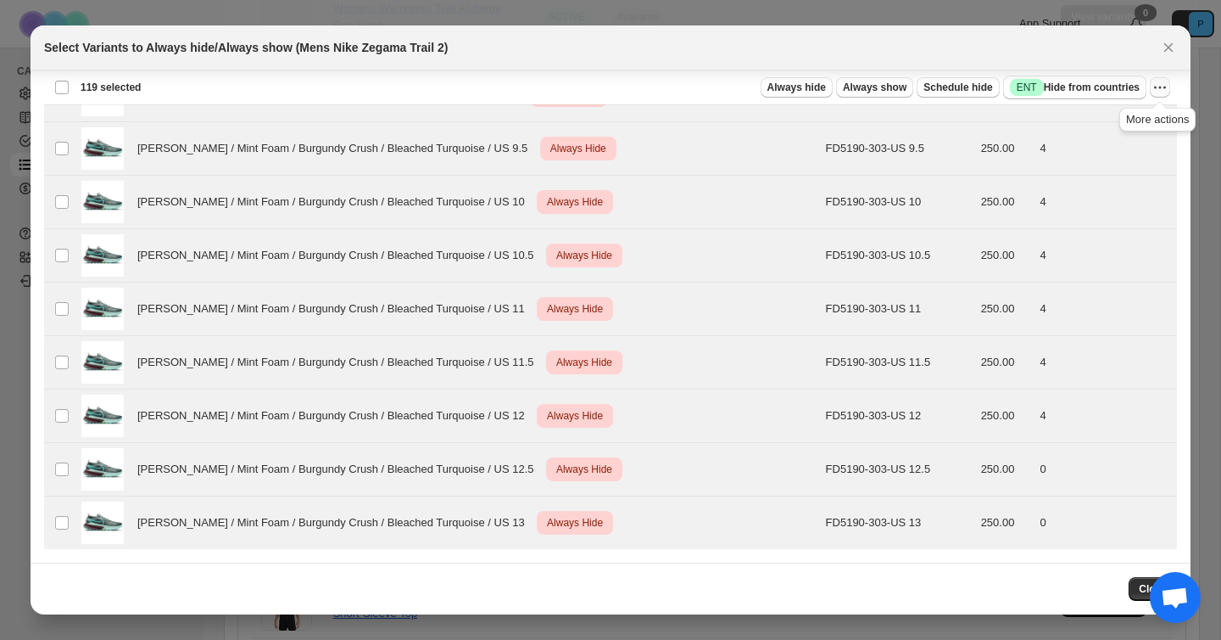
click at [1164, 86] on icon "More actions" at bounding box center [1160, 87] width 17 height 17
click at [1115, 115] on span "Undo always hide" at bounding box center [1080, 121] width 87 height 13
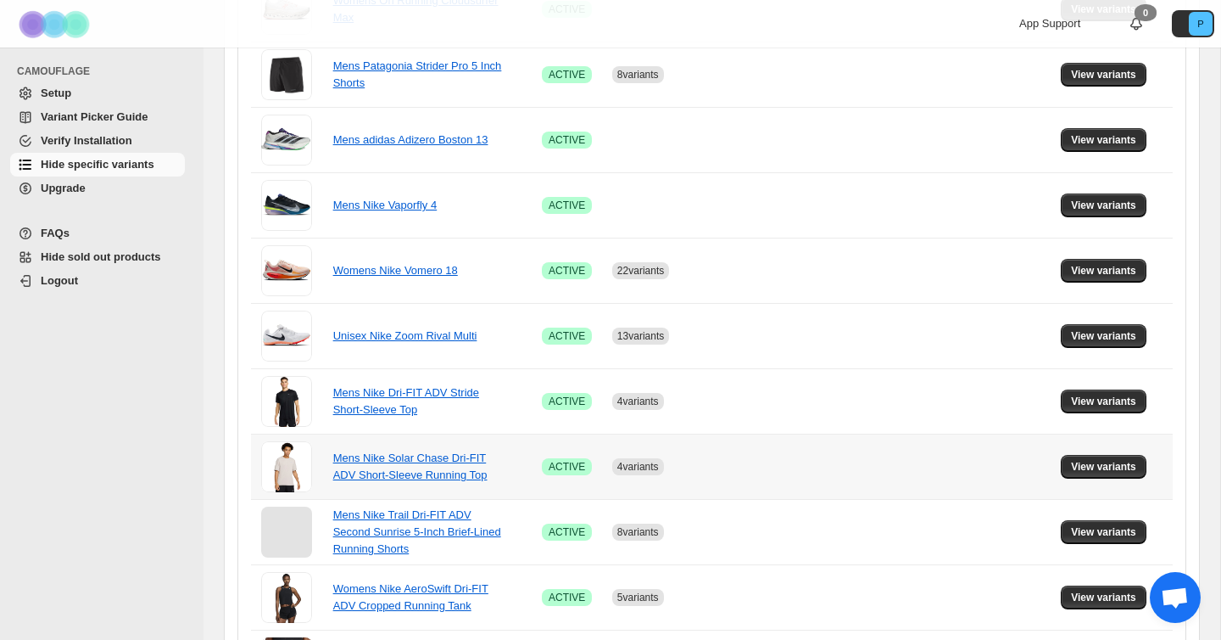
scroll to position [598, 0]
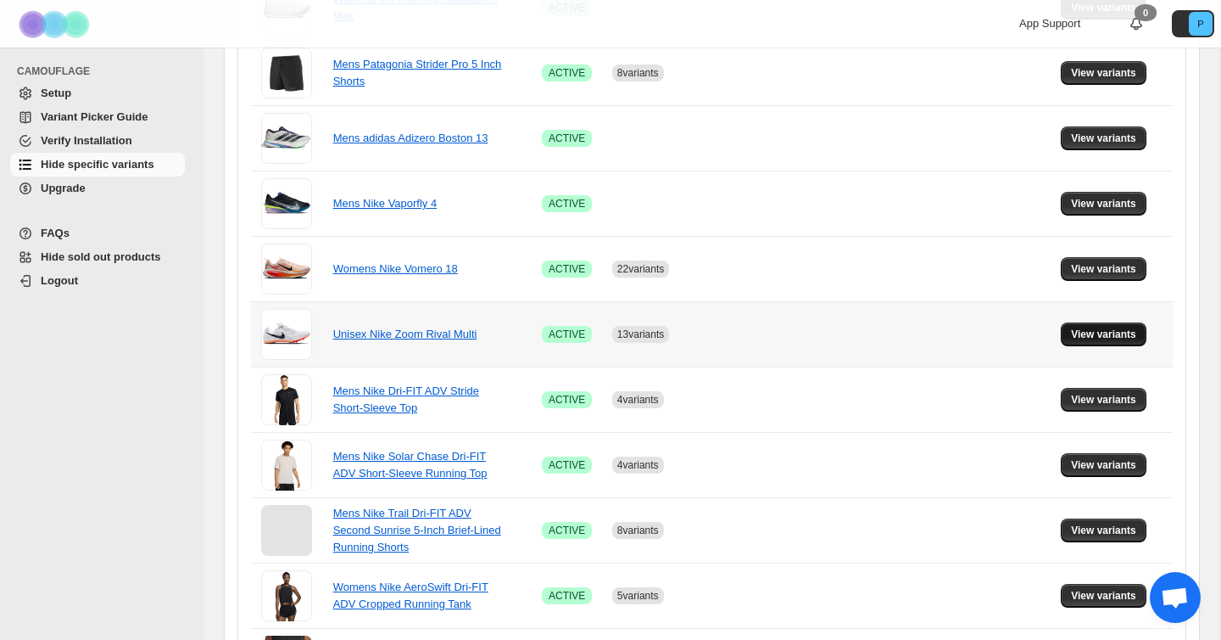
click at [1090, 336] on span "View variants" at bounding box center [1103, 334] width 65 height 14
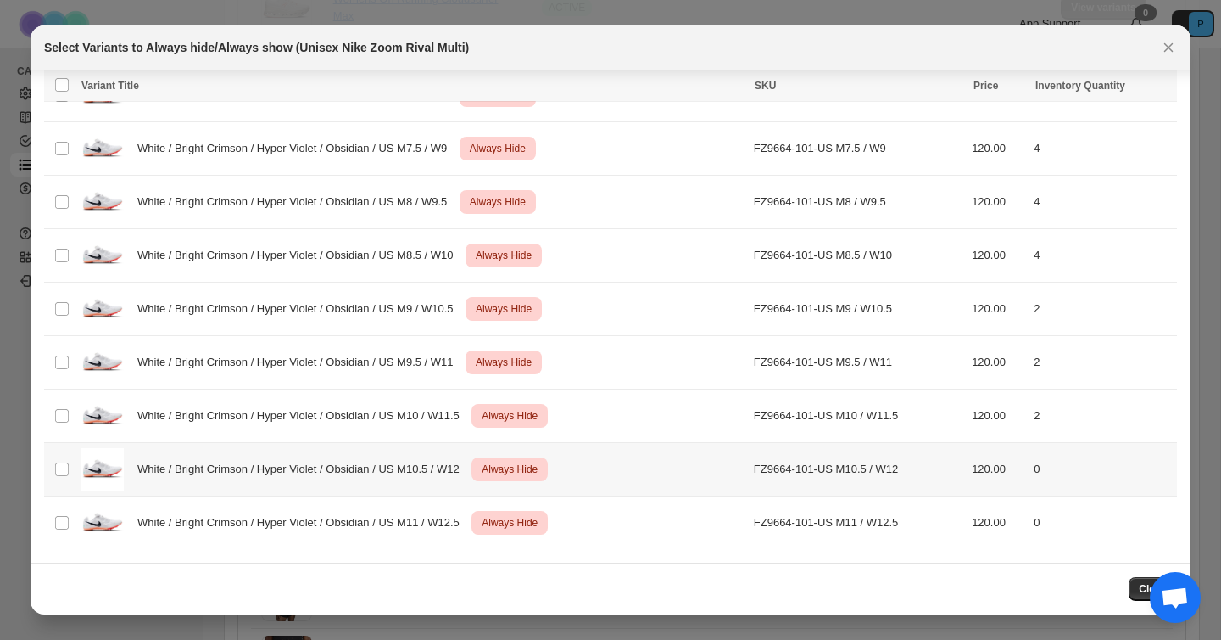
scroll to position [0, 0]
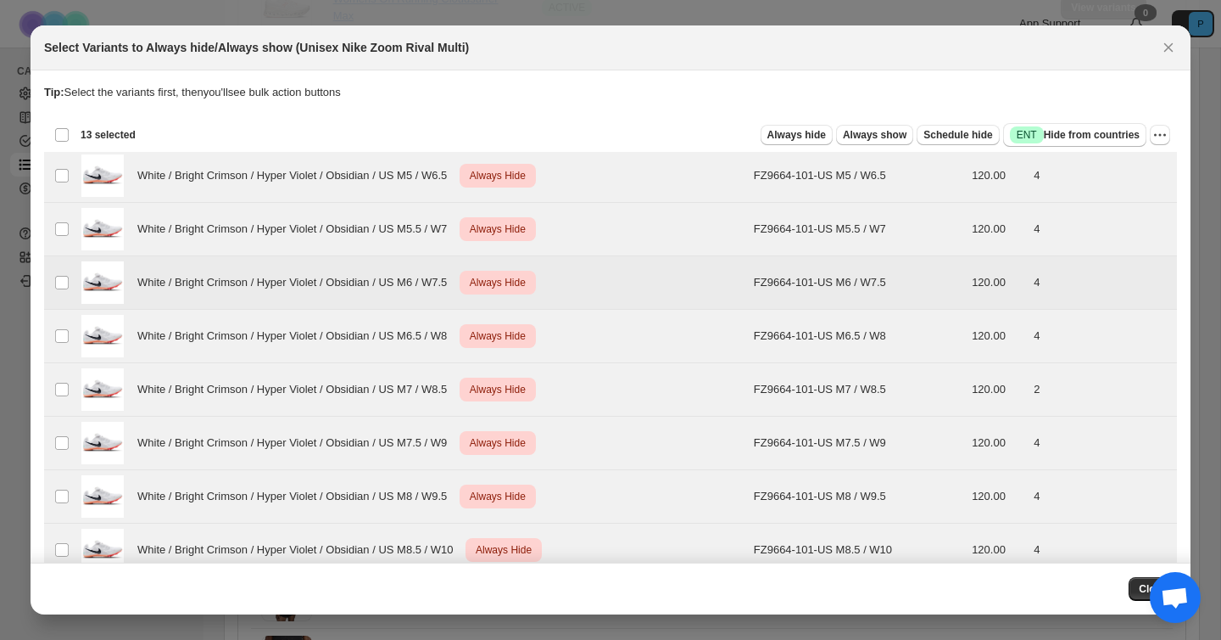
click at [355, 261] on div "White / Bright Crimson / Hyper Violet / Obsidian / US M6 / W7.5 Critical Always…" at bounding box center [412, 282] width 662 height 42
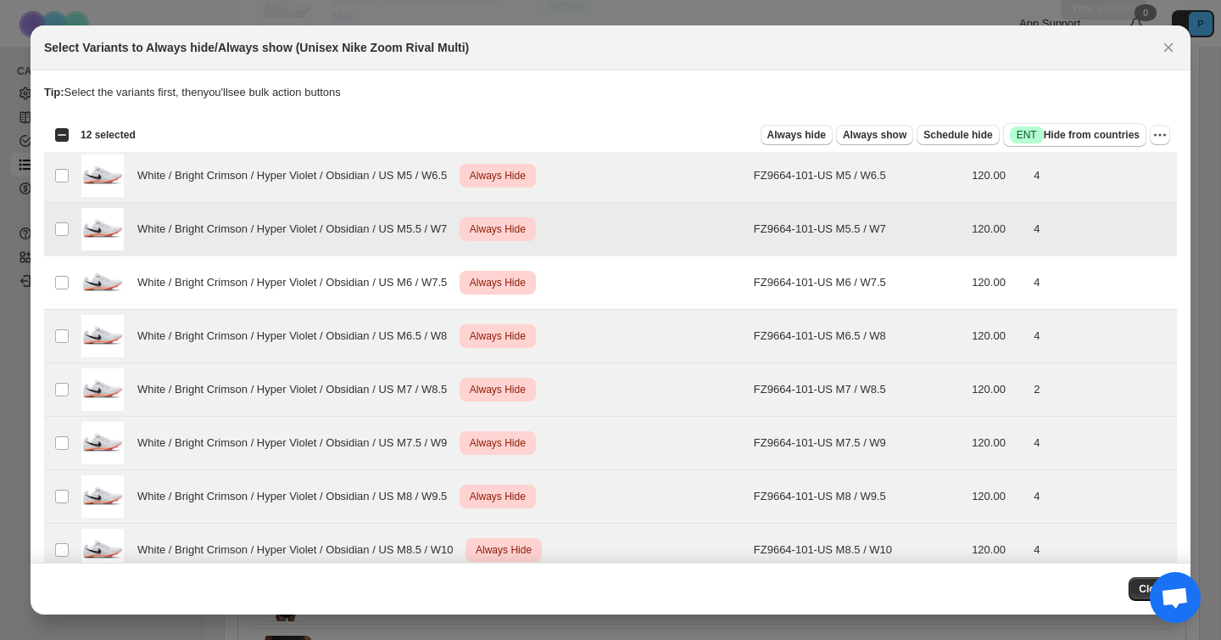
click at [344, 240] on div "White / Bright Crimson / Hyper Violet / Obsidian / US M5.5 / W7 Critical Always…" at bounding box center [412, 229] width 662 height 42
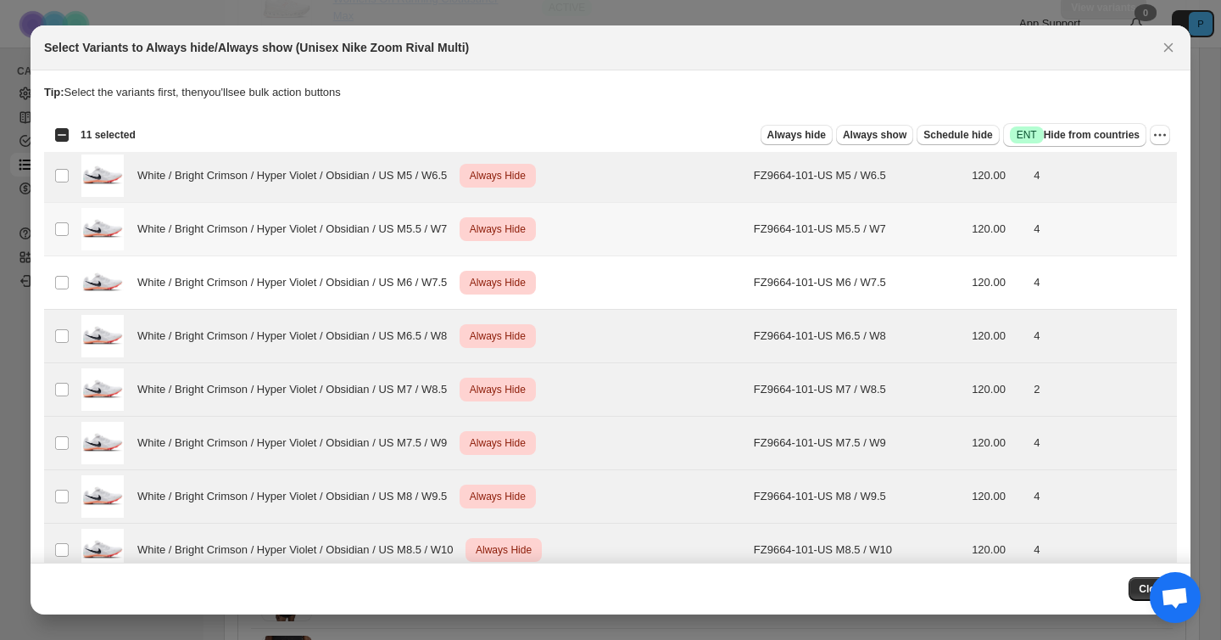
click at [335, 234] on span "White / Bright Crimson / Hyper Violet / Obsidian / US M5.5 / W7" at bounding box center [296, 229] width 319 height 17
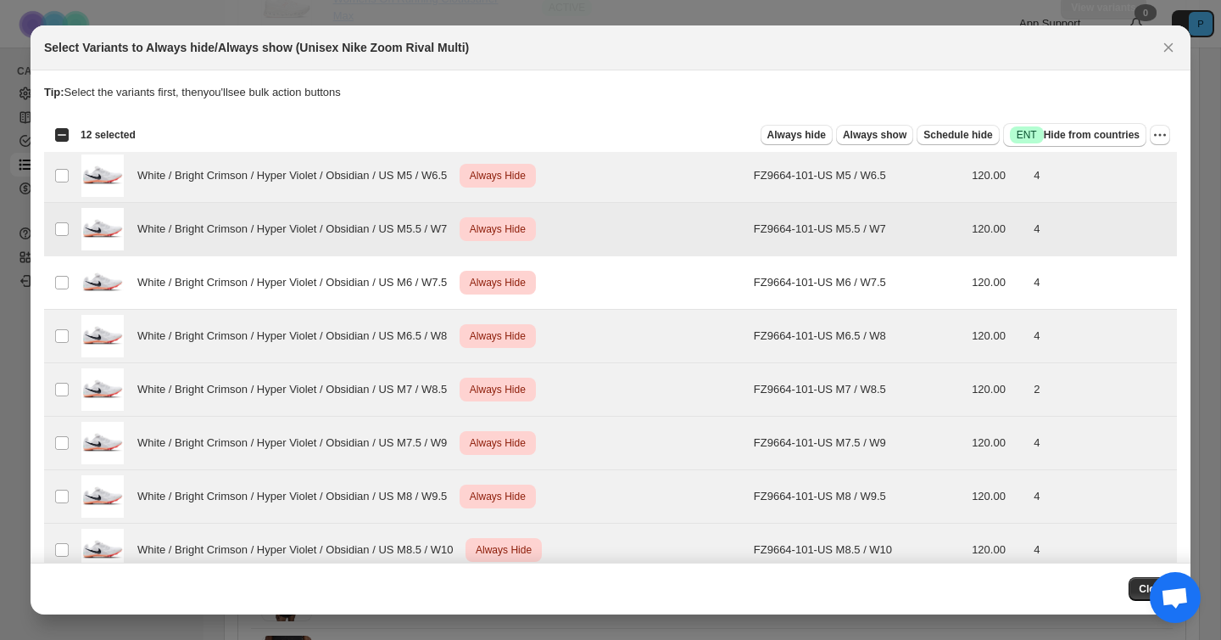
click at [335, 234] on span "White / Bright Crimson / Hyper Violet / Obsidian / US M5.5 / W7" at bounding box center [296, 229] width 319 height 17
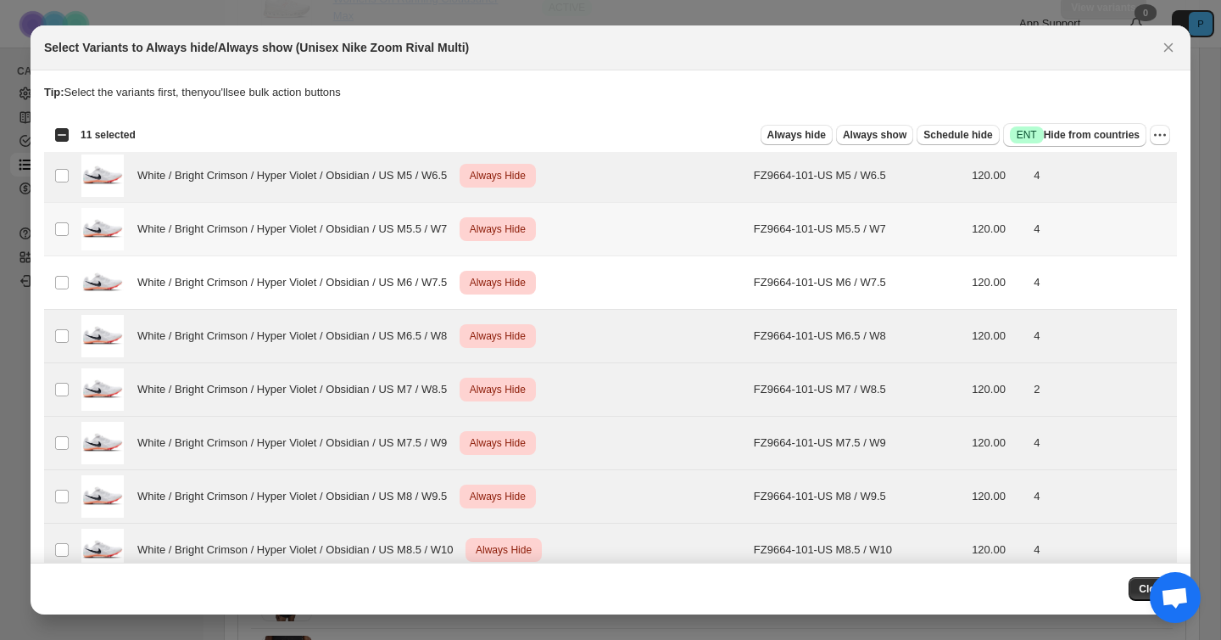
click at [335, 234] on span "White / Bright Crimson / Hyper Violet / Obsidian / US M5.5 / W7" at bounding box center [296, 229] width 319 height 17
click at [1168, 51] on icon "Close" at bounding box center [1168, 47] width 17 height 17
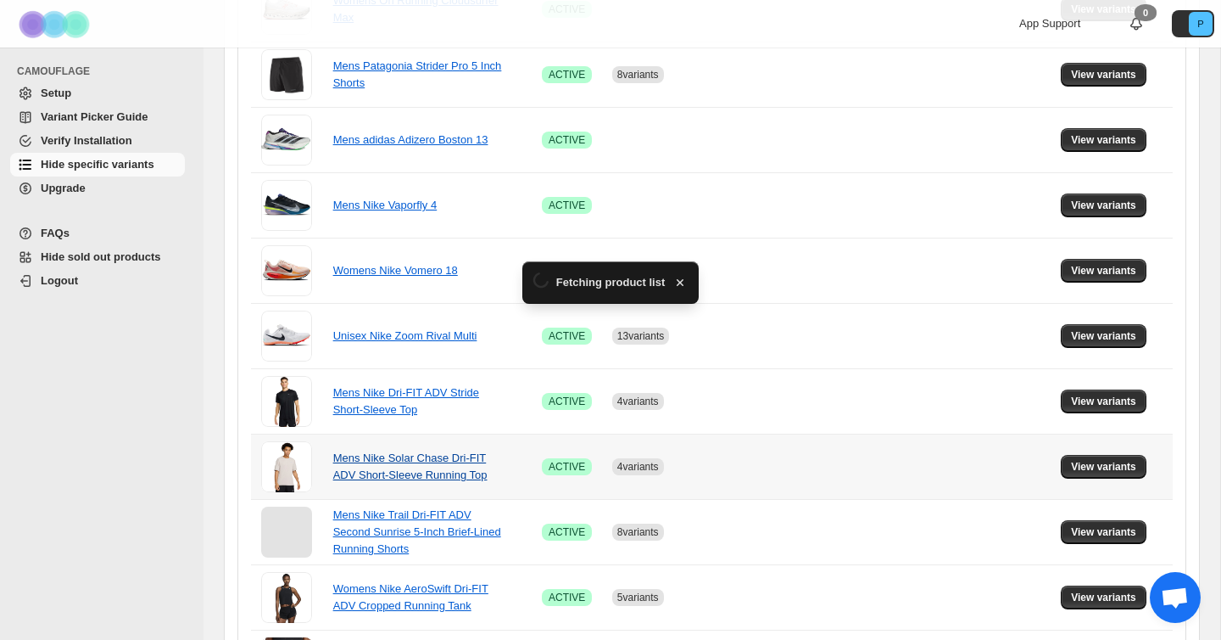
scroll to position [598, 0]
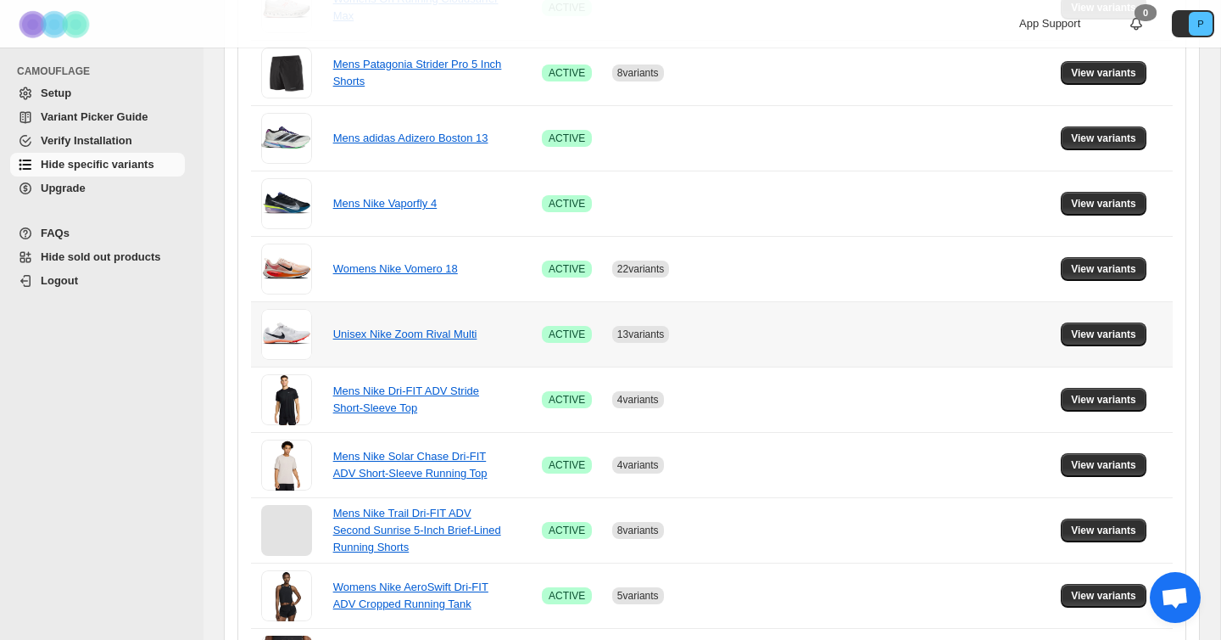
click at [352, 327] on div "Unisex Nike Zoom Rival Multi" at bounding box center [418, 334] width 170 height 17
click at [352, 333] on link "Unisex Nike Zoom Rival Multi" at bounding box center [405, 333] width 144 height 13
click at [1096, 340] on button "View variants" at bounding box center [1104, 334] width 86 height 24
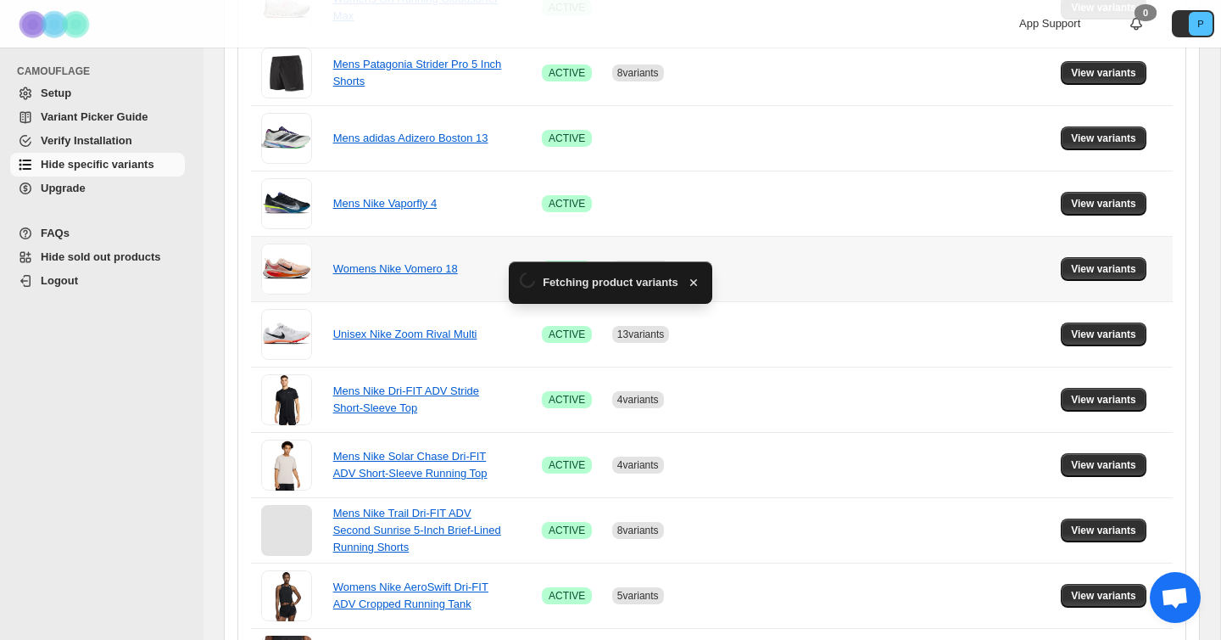
scroll to position [0, 0]
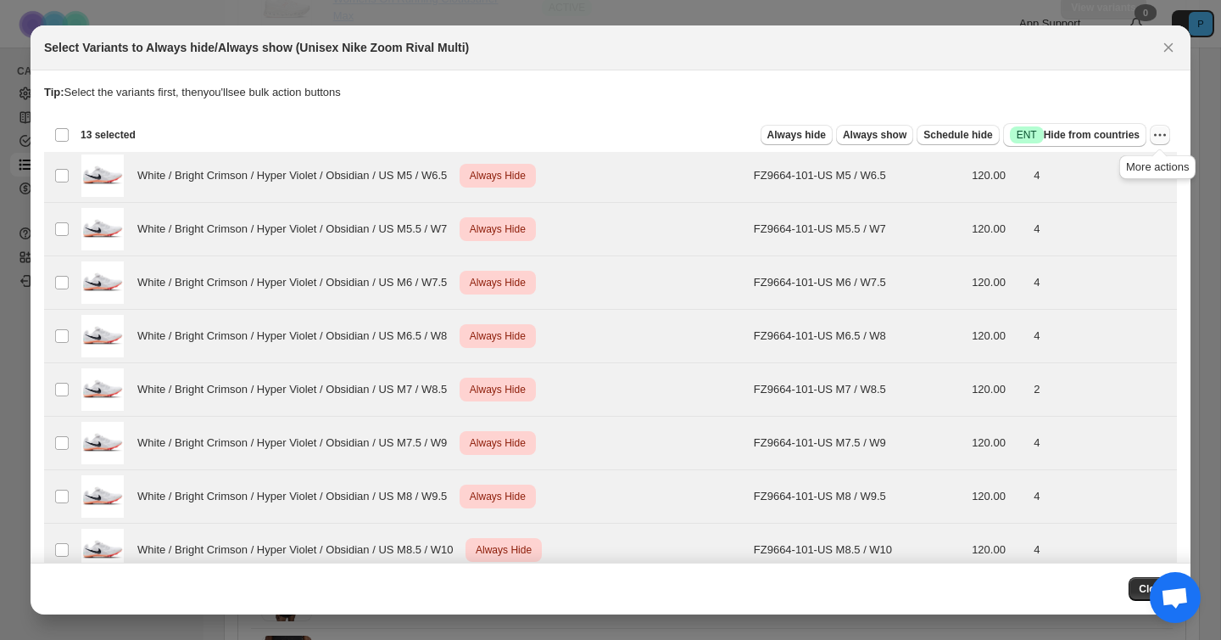
click at [1157, 135] on icon "More actions" at bounding box center [1160, 134] width 17 height 17
drag, startPoint x: 1113, startPoint y: 200, endPoint x: 1098, endPoint y: 159, distance: 43.5
click at [1098, 159] on ul "Undo always hide Undo always show Undo scheduled hide Undo hide from countries" at bounding box center [1098, 211] width 133 height 114
click at [1098, 160] on span "Undo always hide" at bounding box center [1098, 168] width 123 height 17
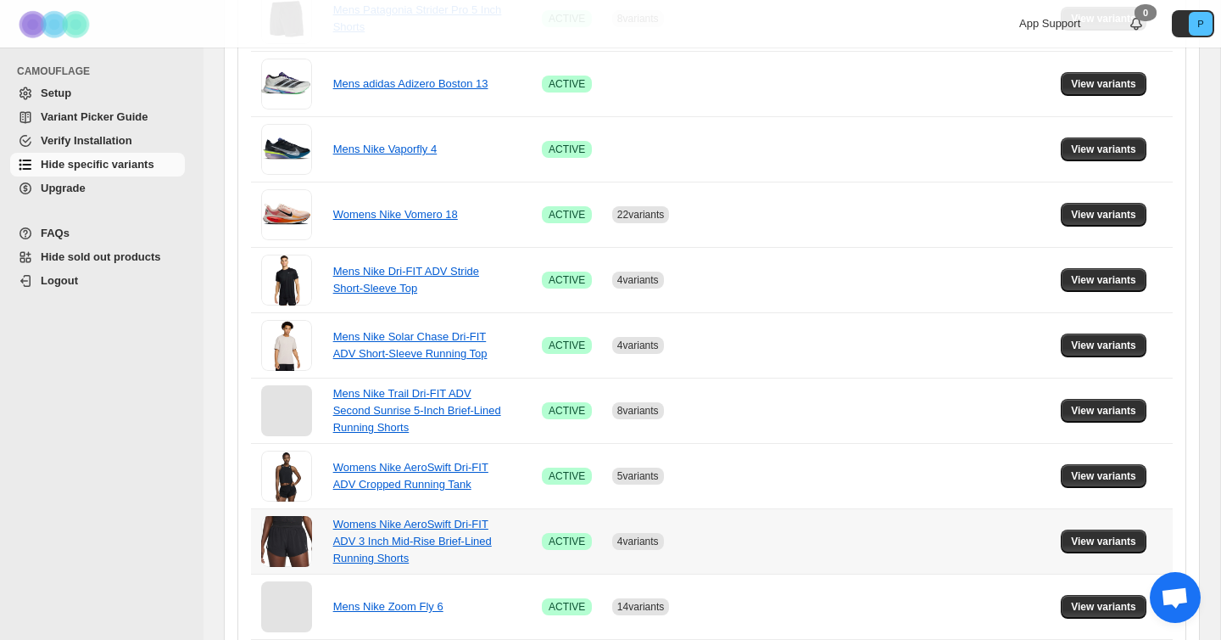
scroll to position [659, 0]
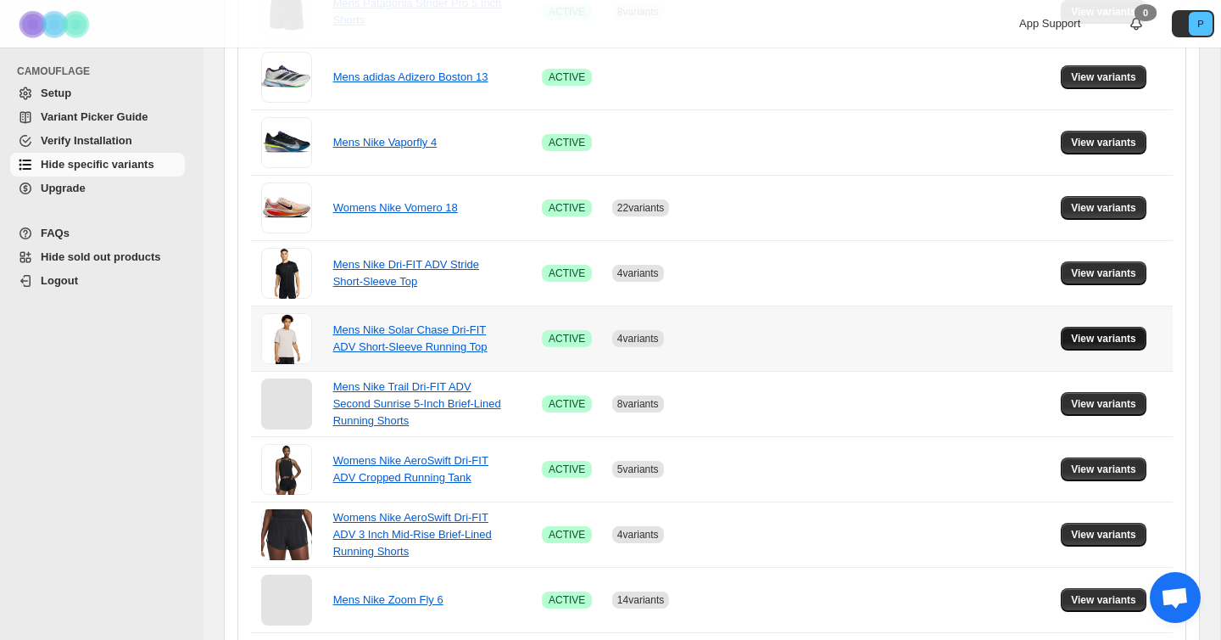
click at [1123, 334] on span "View variants" at bounding box center [1103, 339] width 65 height 14
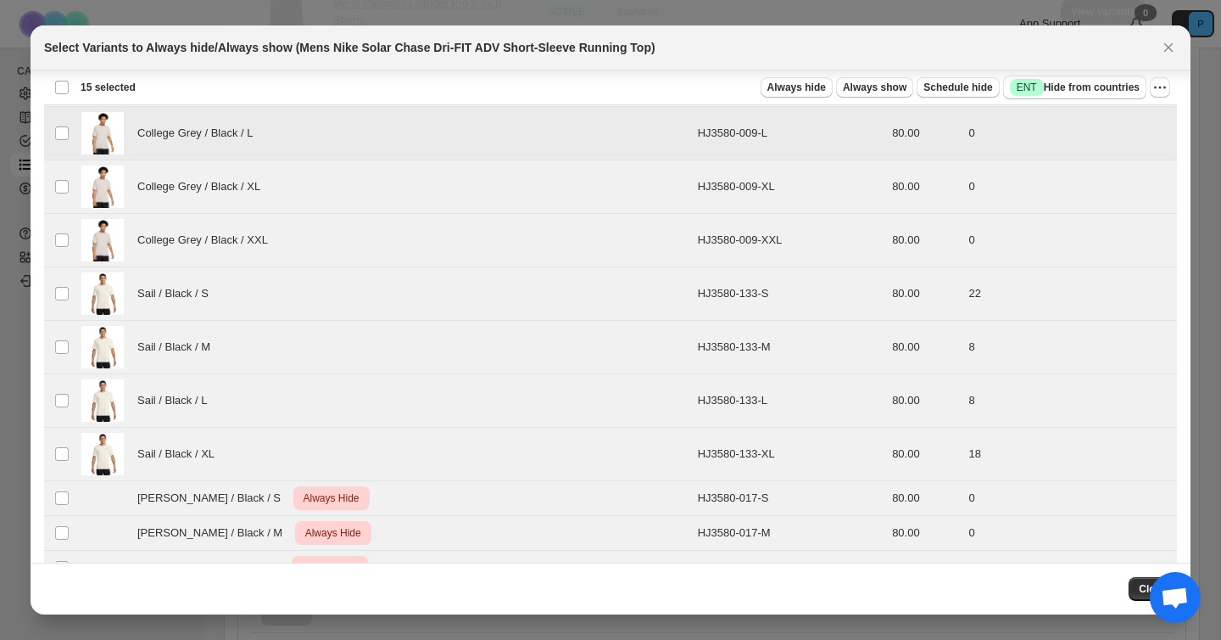
scroll to position [327, 0]
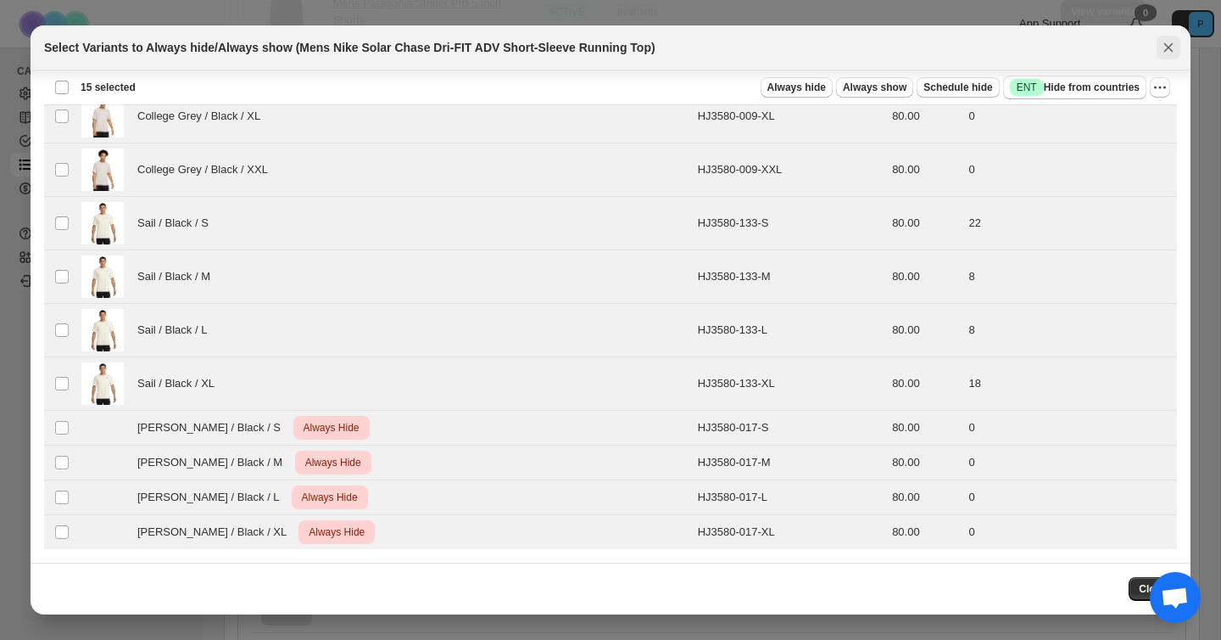
click at [1165, 52] on icon "Close" at bounding box center [1168, 47] width 17 height 17
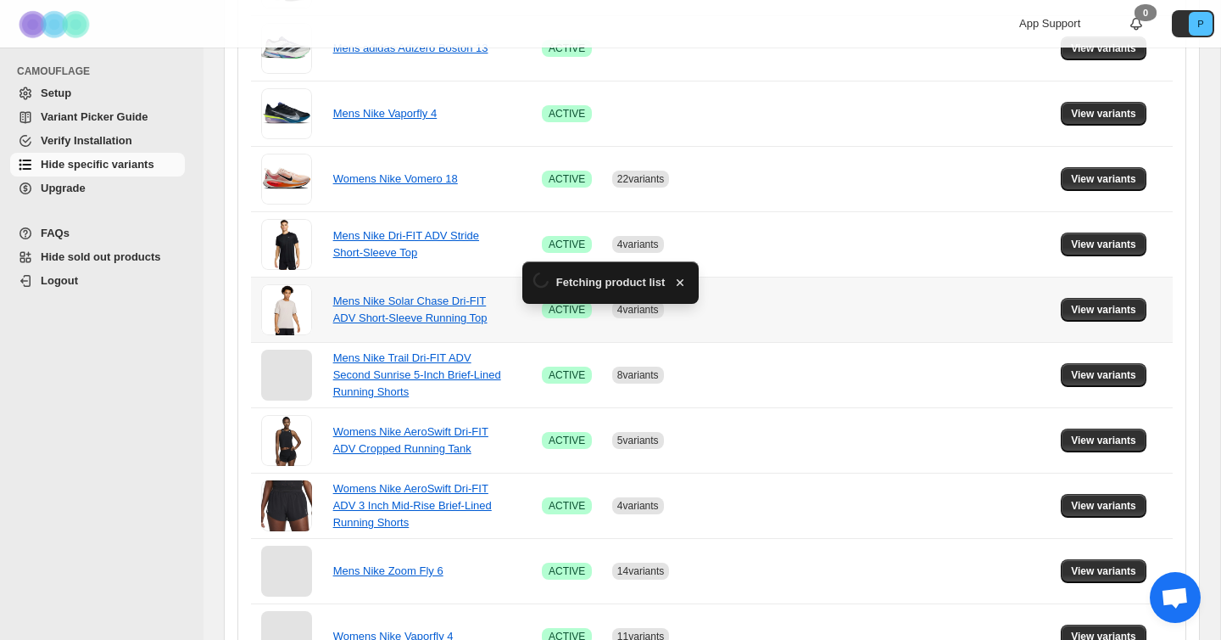
scroll to position [694, 0]
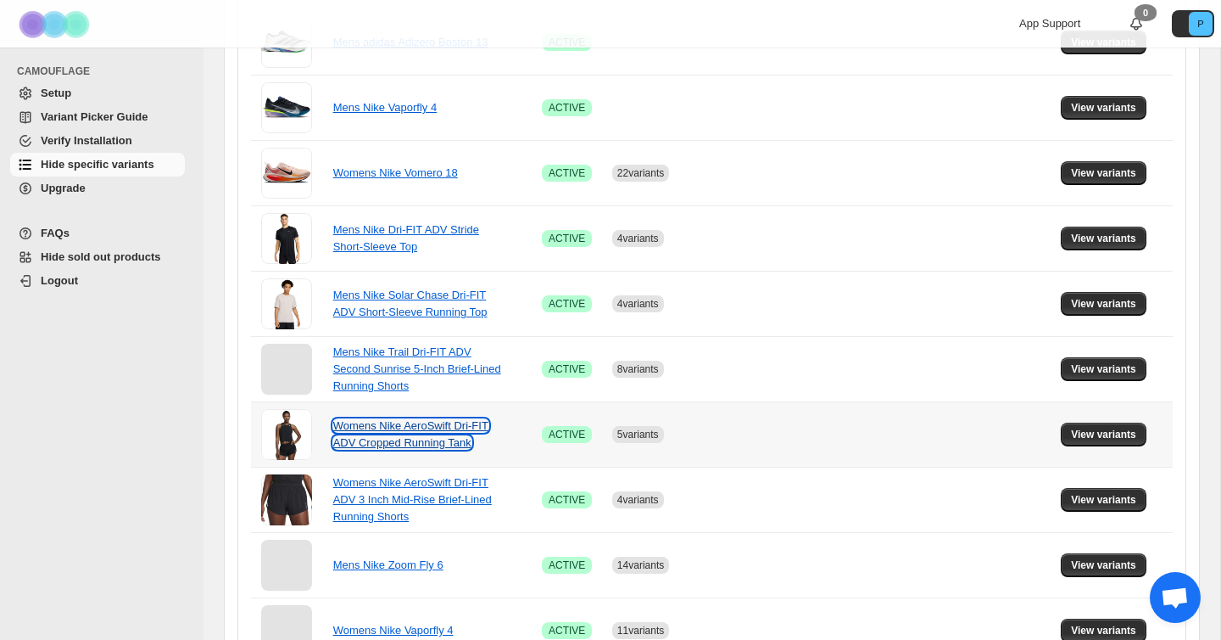
click at [401, 445] on link "Womens Nike AeroSwift Dri-FIT ADV Cropped Running Tank" at bounding box center [410, 434] width 155 height 30
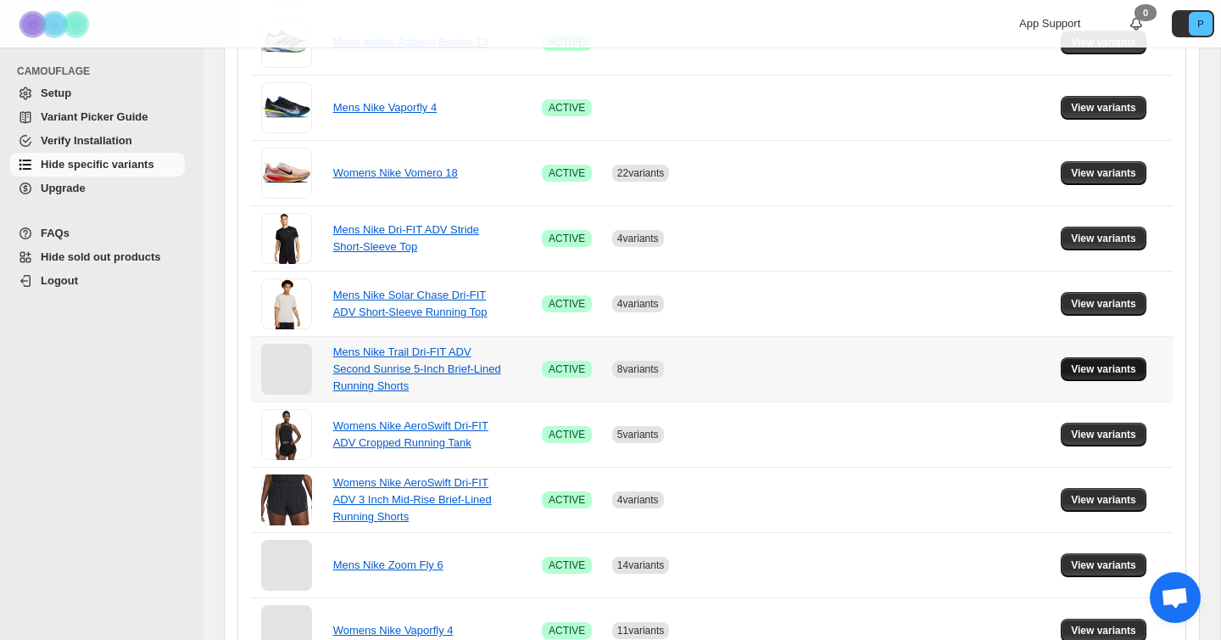
click at [1107, 357] on button "View variants" at bounding box center [1104, 369] width 86 height 24
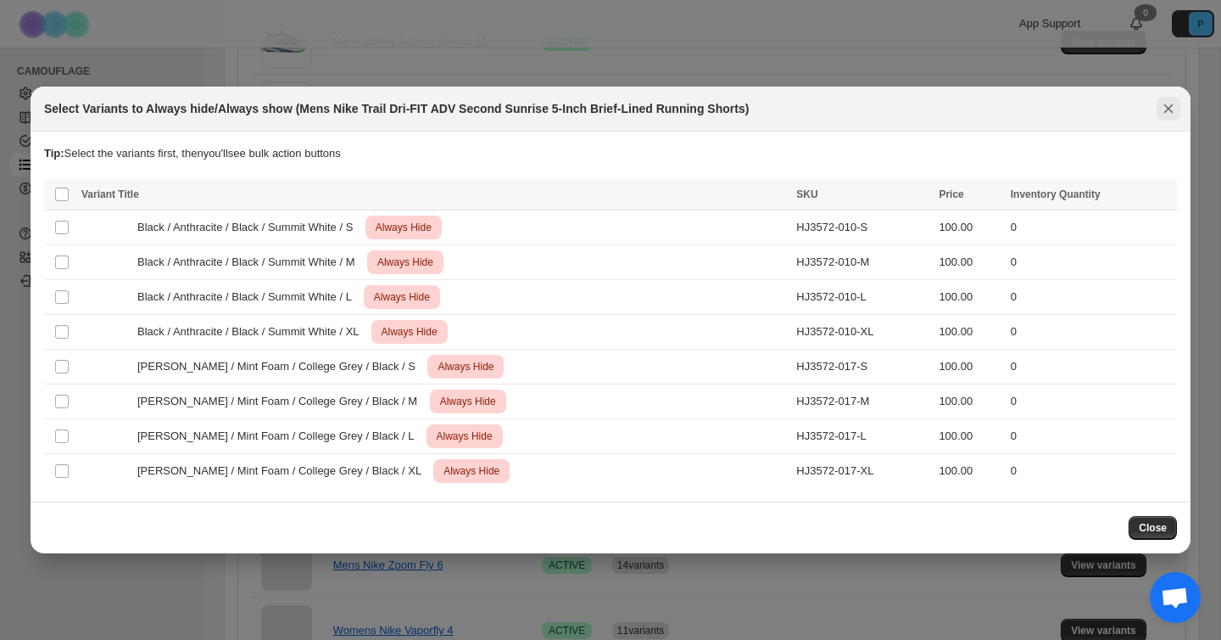
click at [1160, 111] on icon "Close" at bounding box center [1168, 108] width 17 height 17
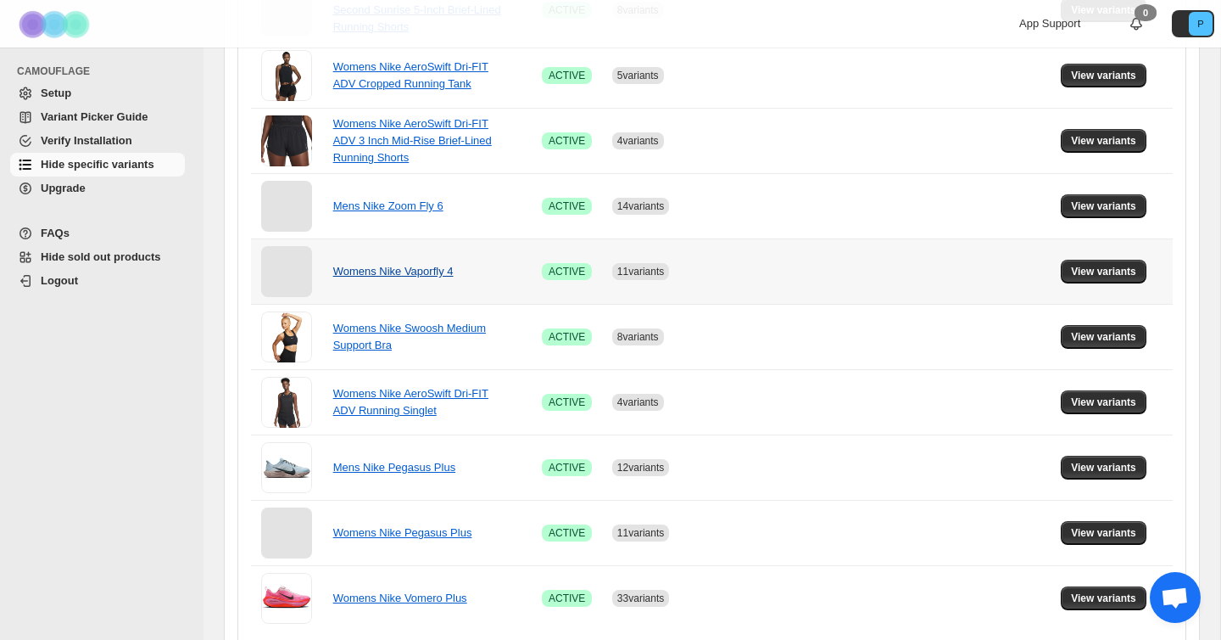
scroll to position [1095, 0]
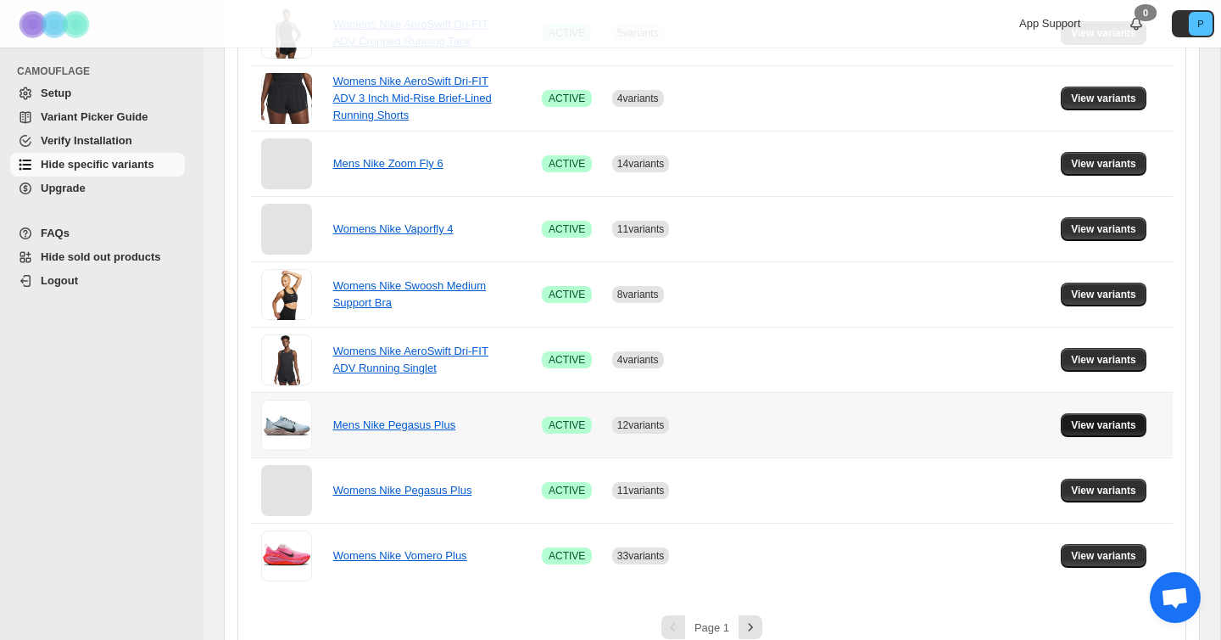
click at [1116, 418] on span "View variants" at bounding box center [1103, 425] width 65 height 14
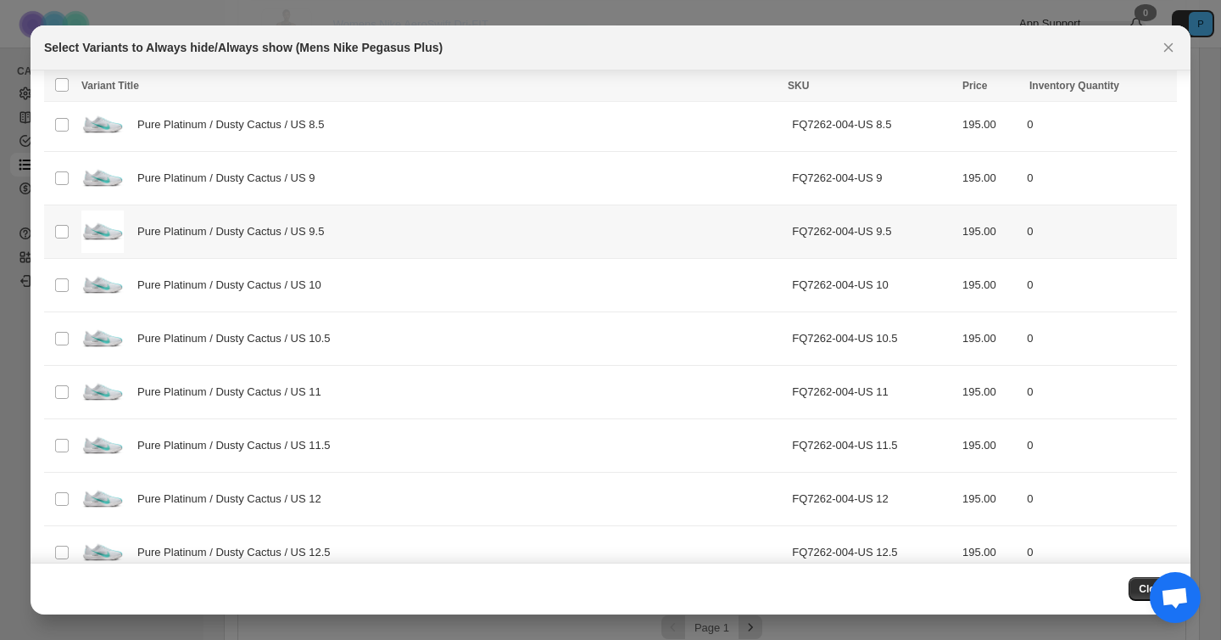
scroll to position [6109, 0]
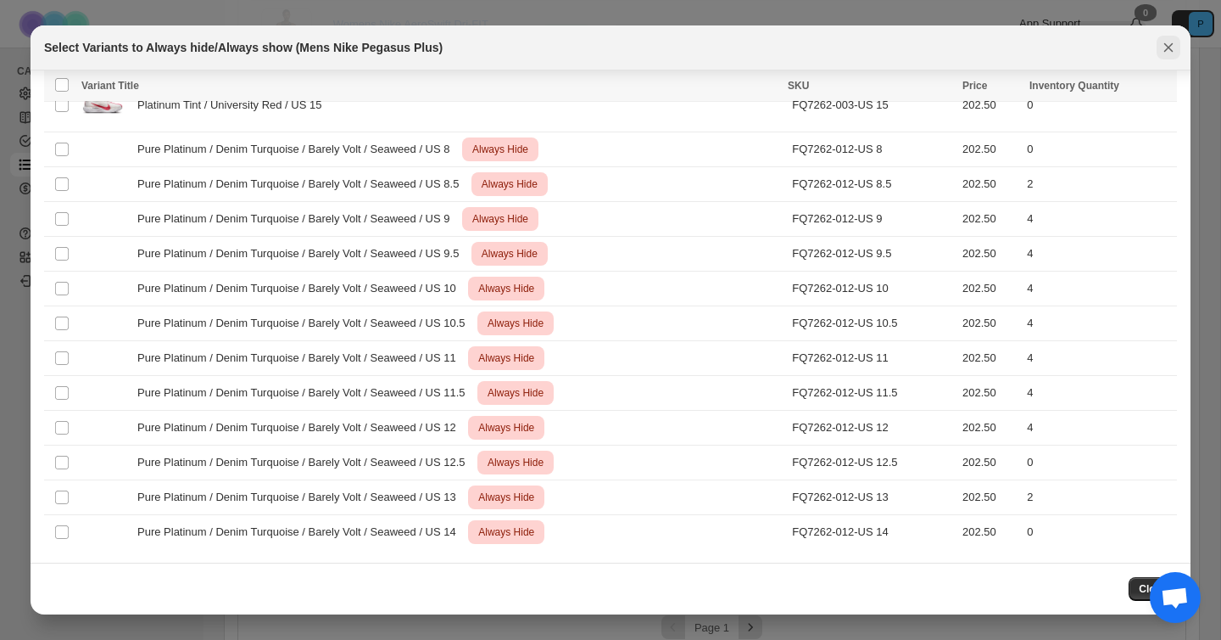
click at [1170, 46] on icon "Close" at bounding box center [1169, 47] width 9 height 9
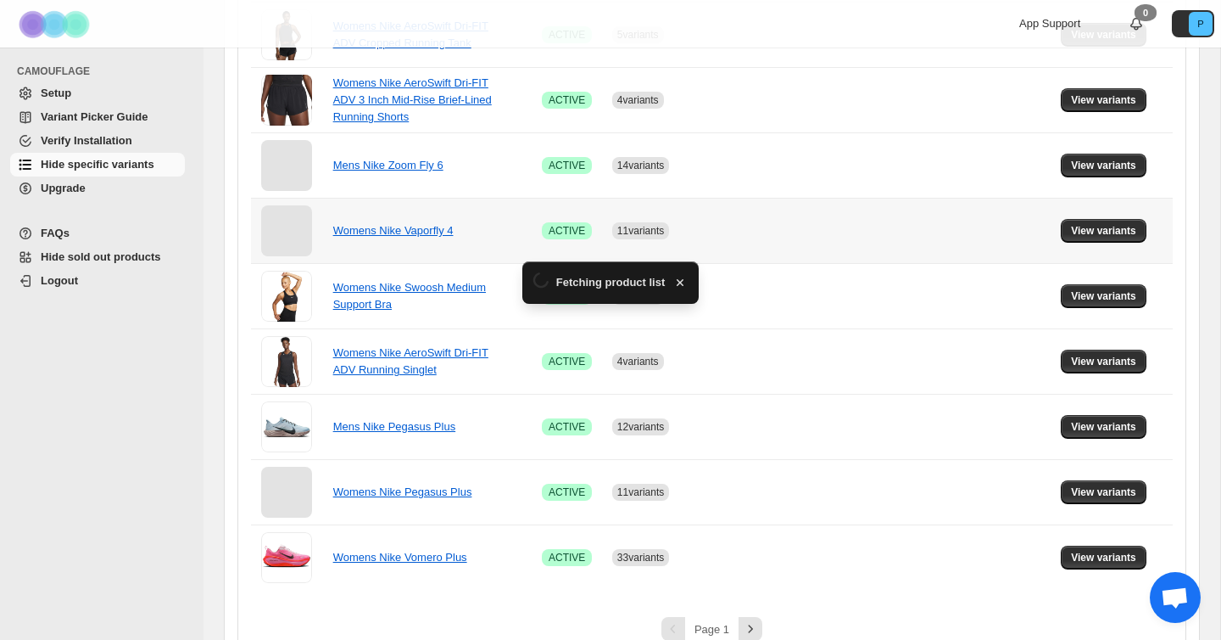
scroll to position [1121, 0]
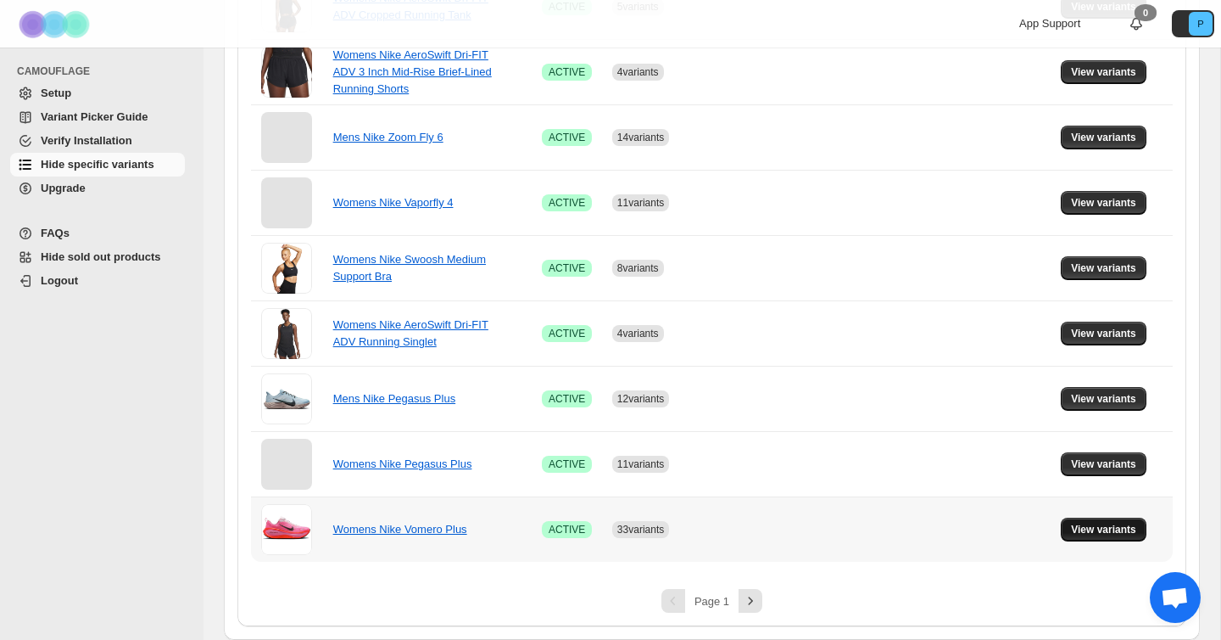
click at [1087, 531] on span "View variants" at bounding box center [1103, 530] width 65 height 14
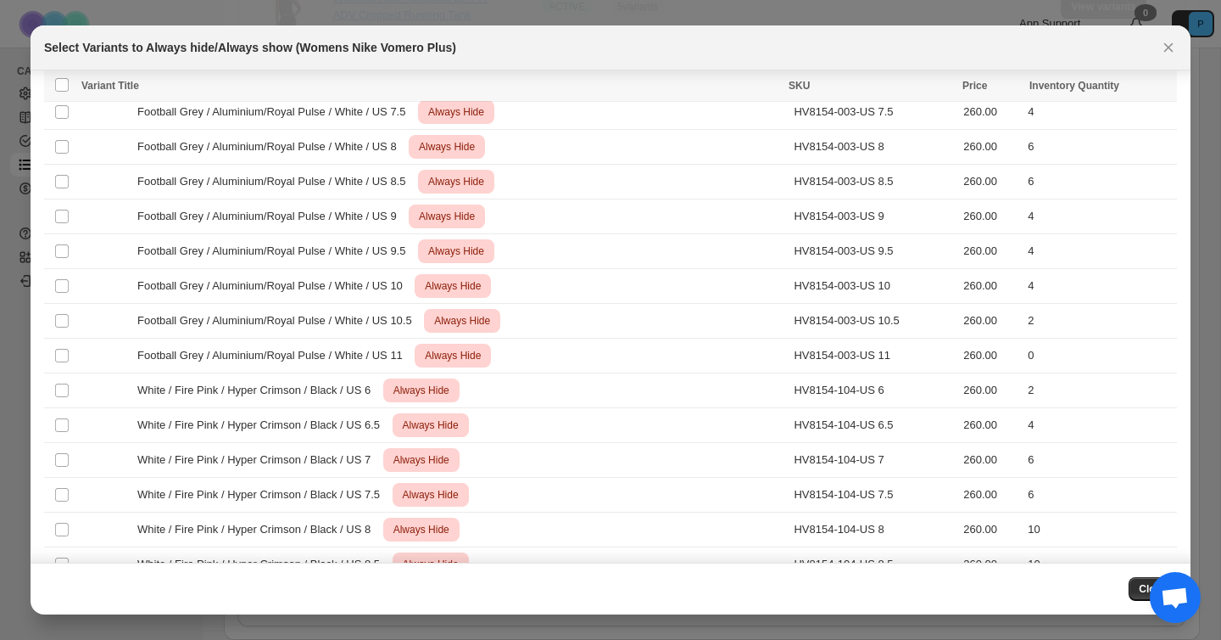
scroll to position [2568, 0]
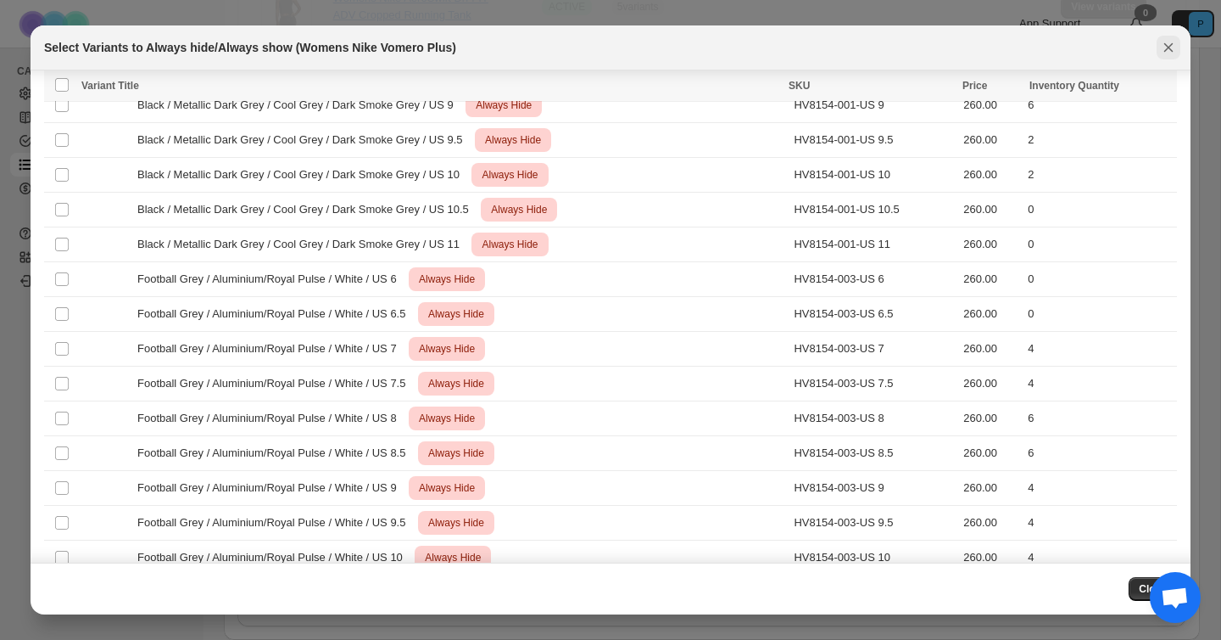
click at [1171, 53] on icon "Close" at bounding box center [1168, 47] width 17 height 17
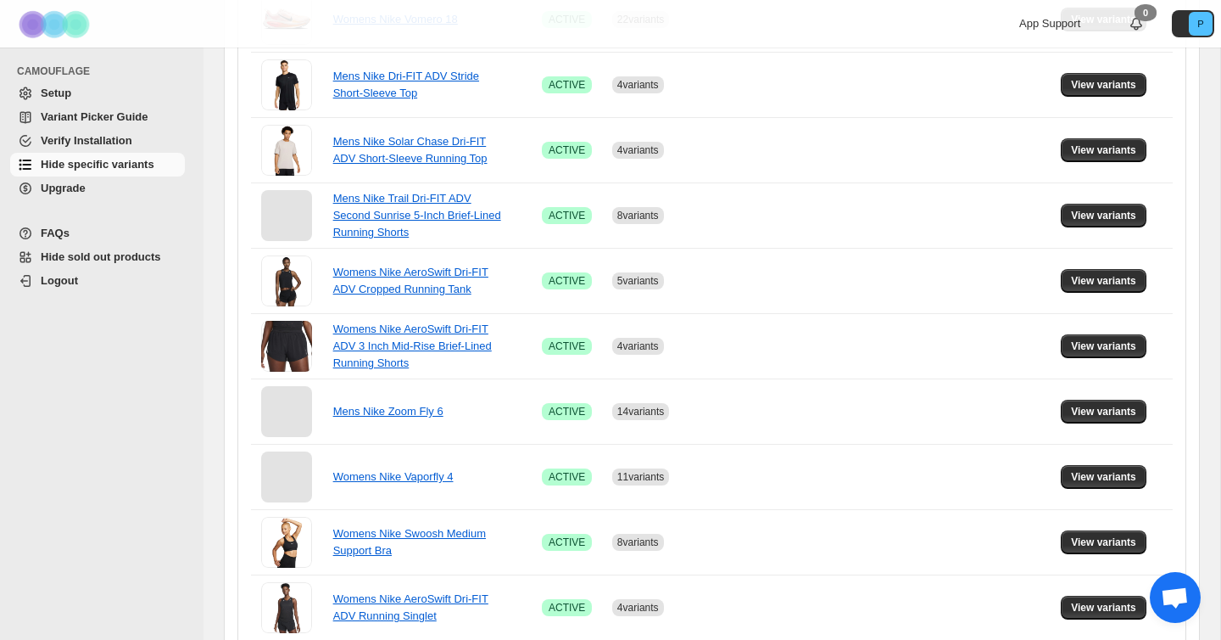
scroll to position [1121, 0]
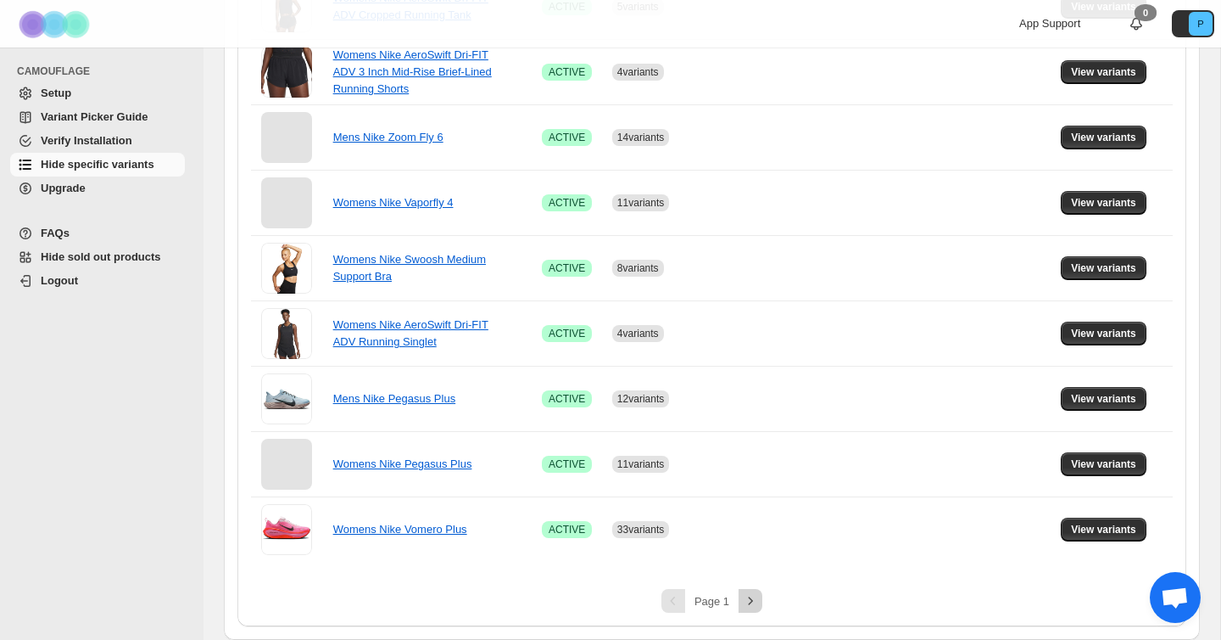
click at [746, 596] on icon "Next" at bounding box center [750, 600] width 17 height 17
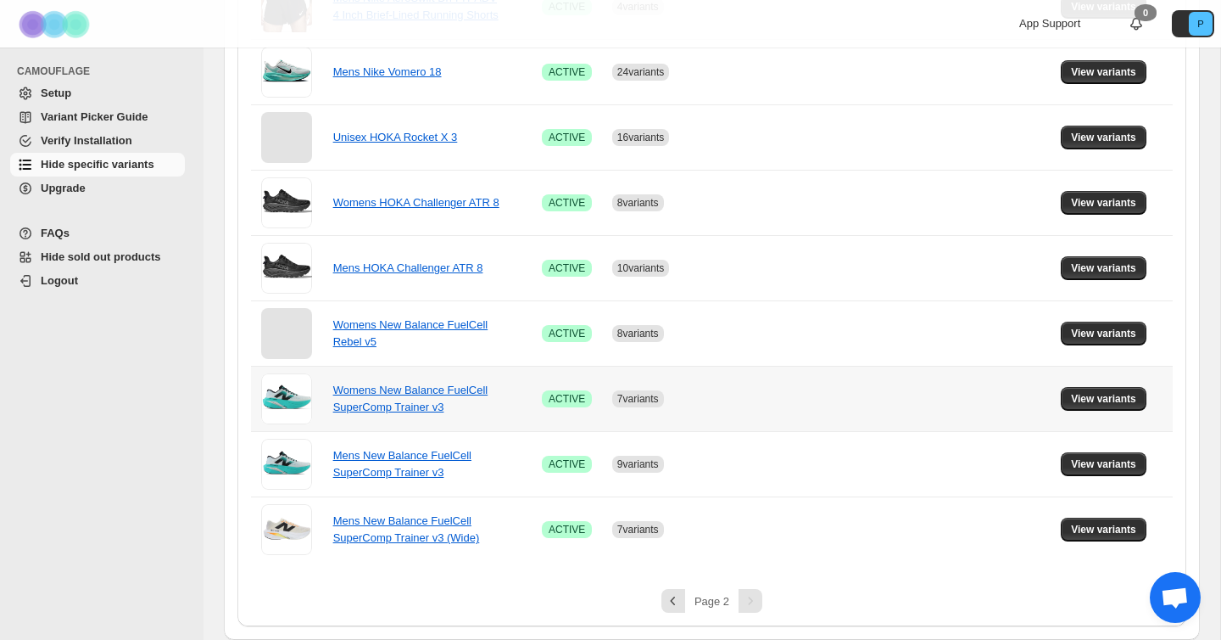
scroll to position [534, 0]
click at [1111, 400] on span "View variants" at bounding box center [1103, 399] width 65 height 14
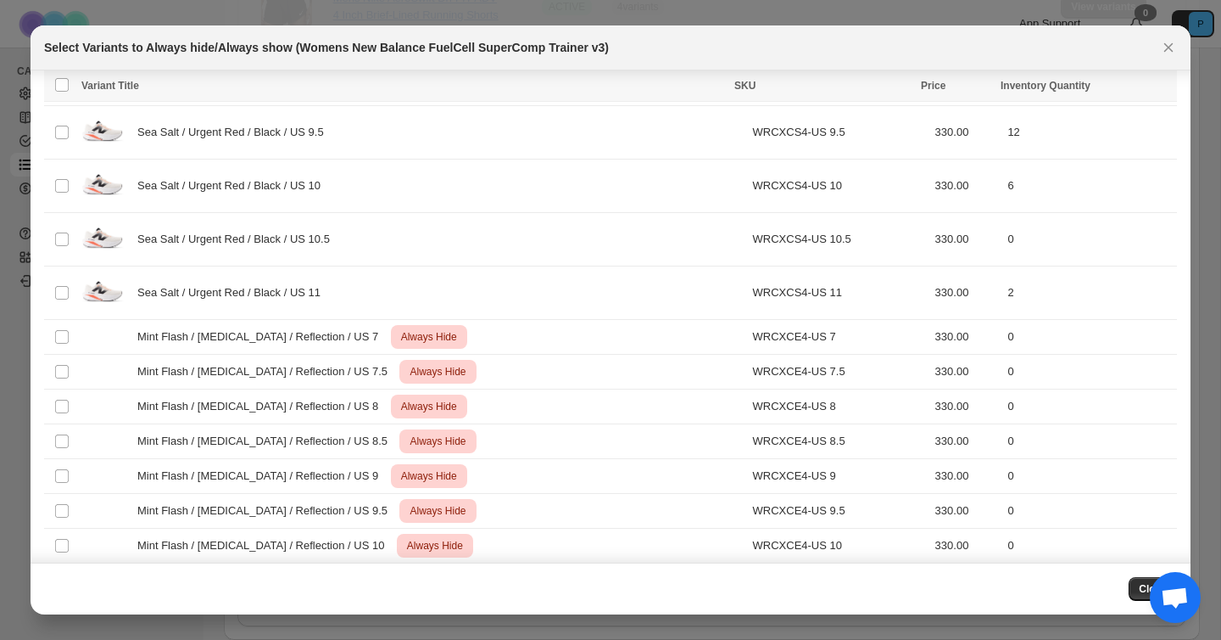
scroll to position [3637, 0]
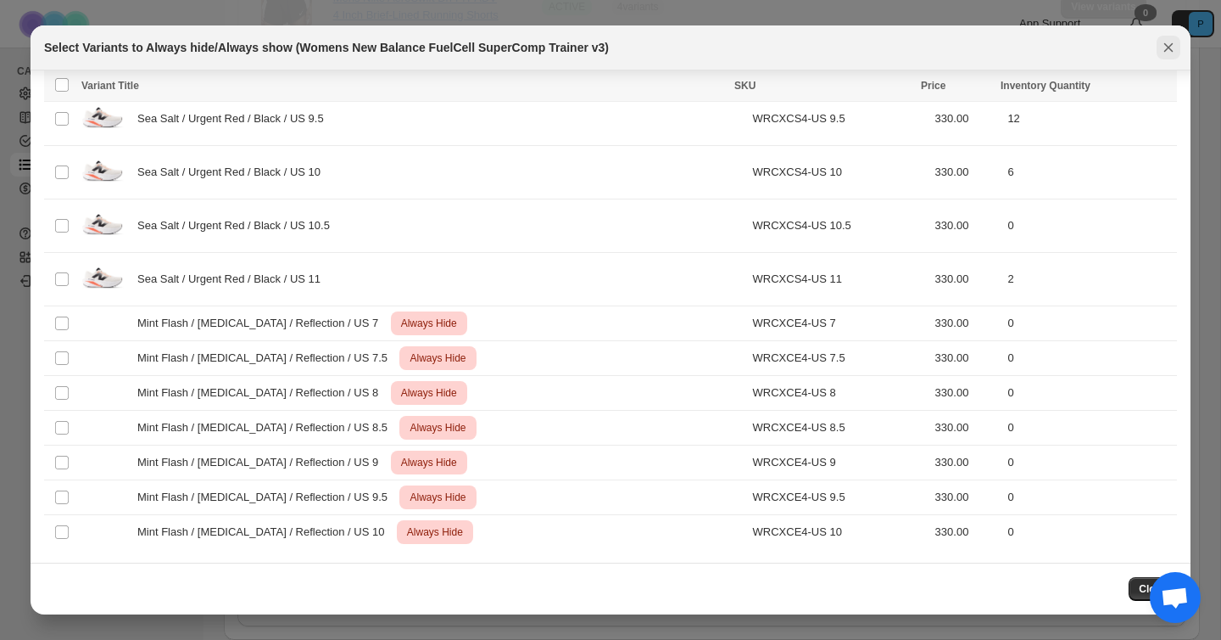
click at [1168, 53] on icon "Close" at bounding box center [1168, 47] width 17 height 17
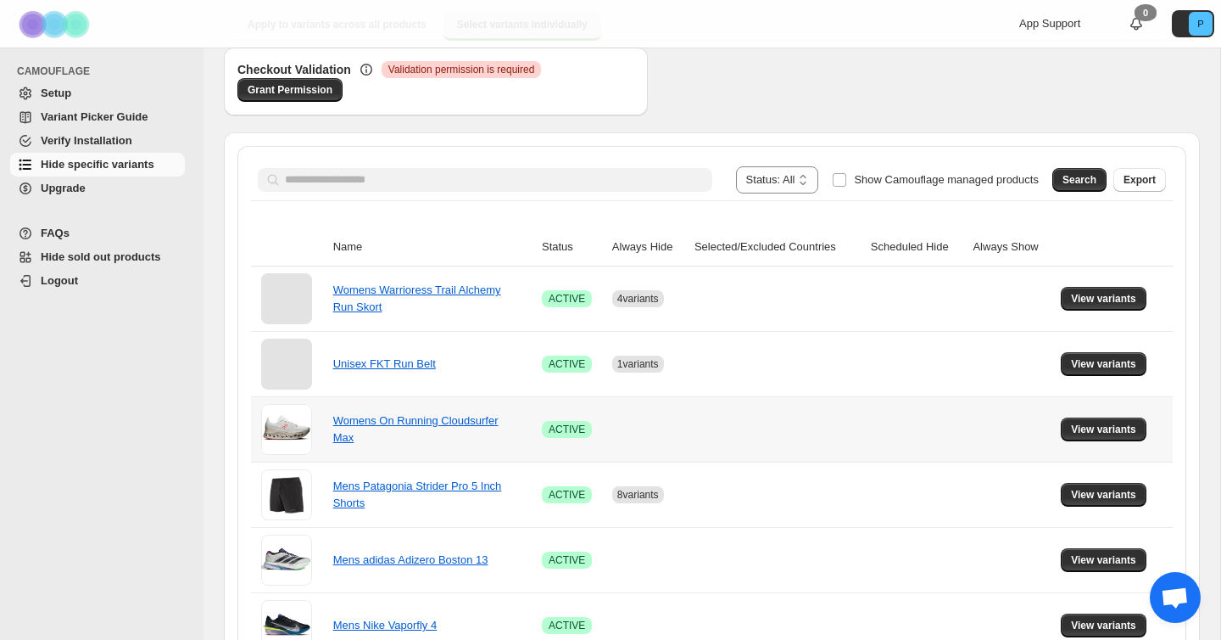
scroll to position [1121, 0]
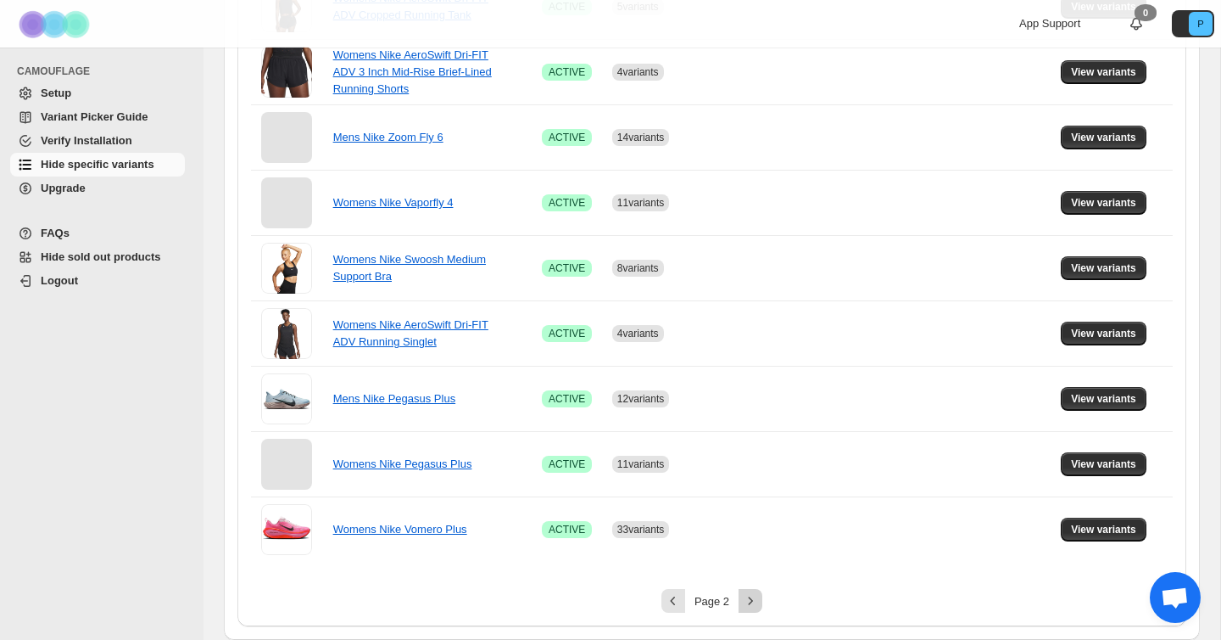
click at [748, 606] on icon "Next" at bounding box center [750, 600] width 17 height 17
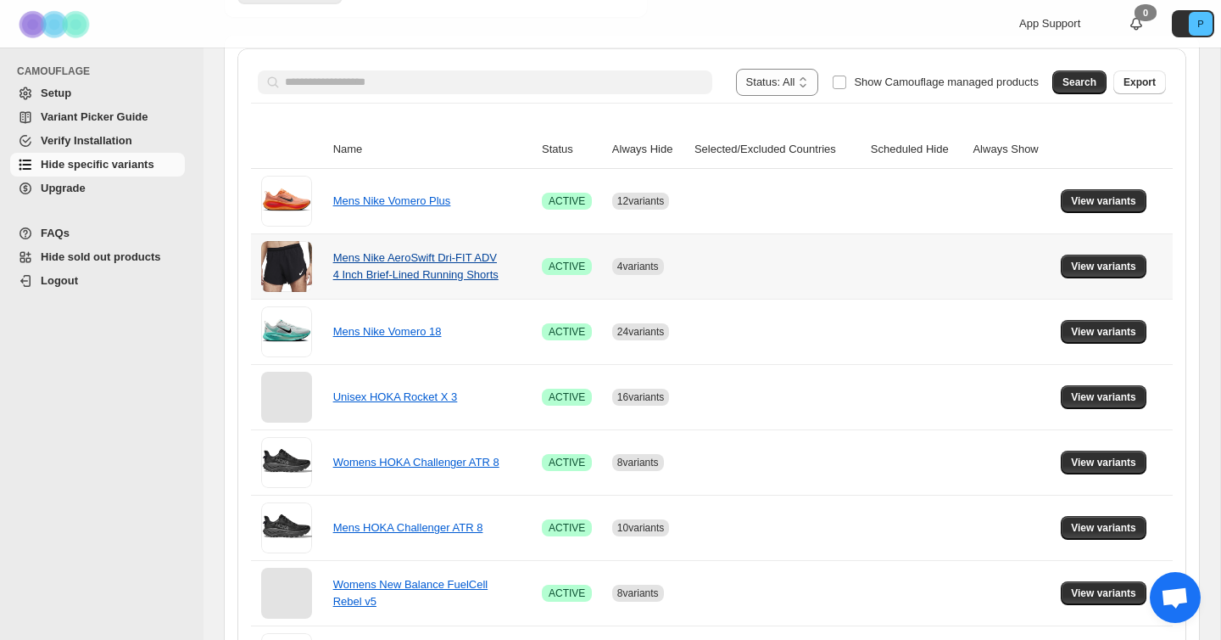
scroll to position [534, 0]
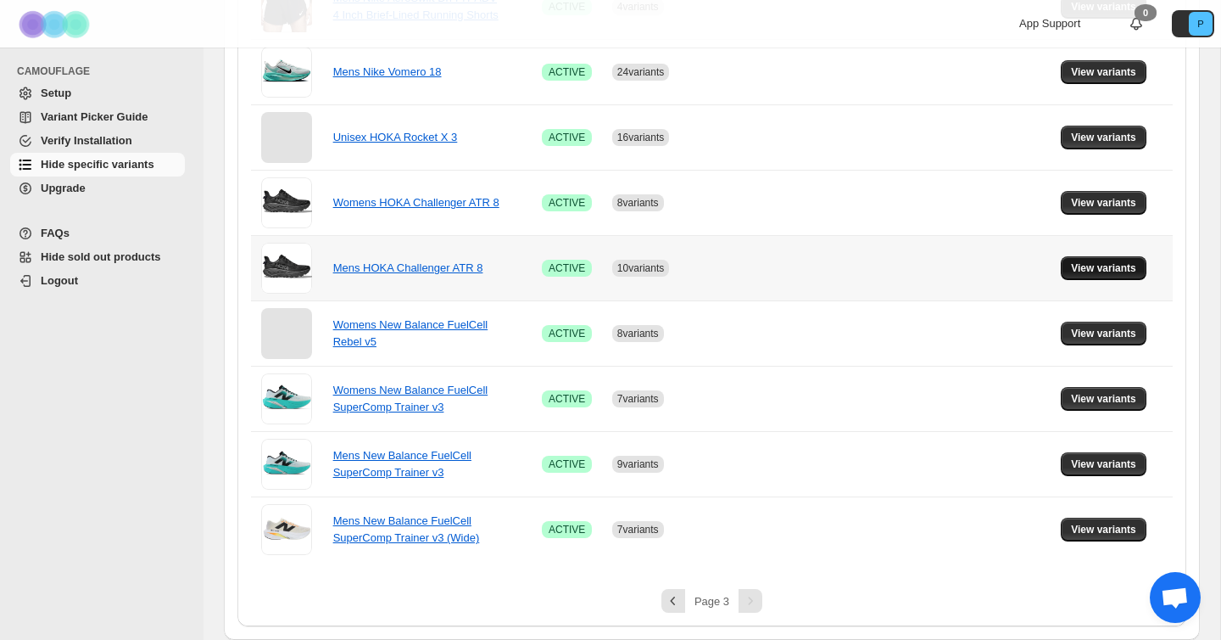
click at [1111, 258] on button "View variants" at bounding box center [1104, 268] width 86 height 24
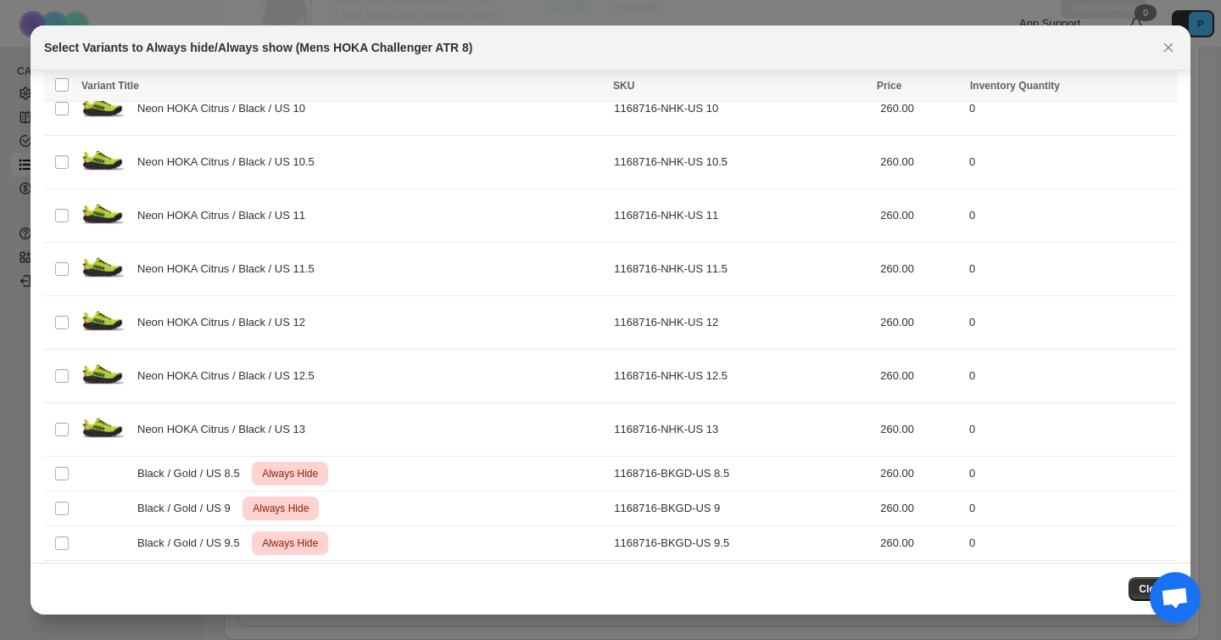
scroll to position [1383, 0]
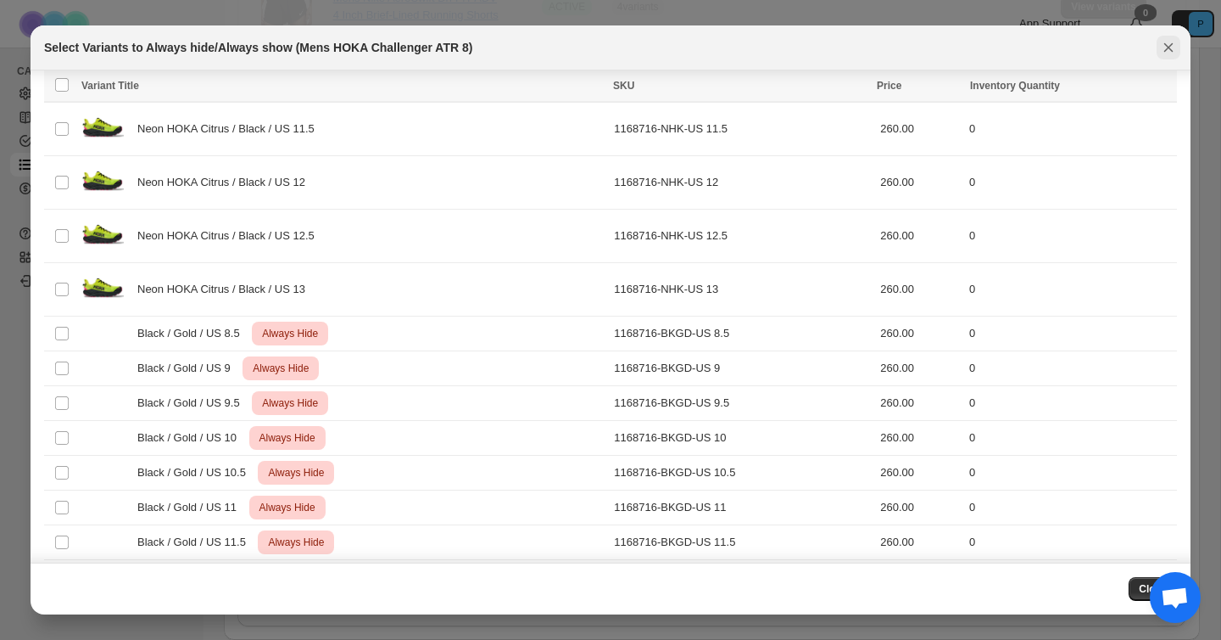
click at [1169, 48] on icon "Close" at bounding box center [1169, 47] width 9 height 9
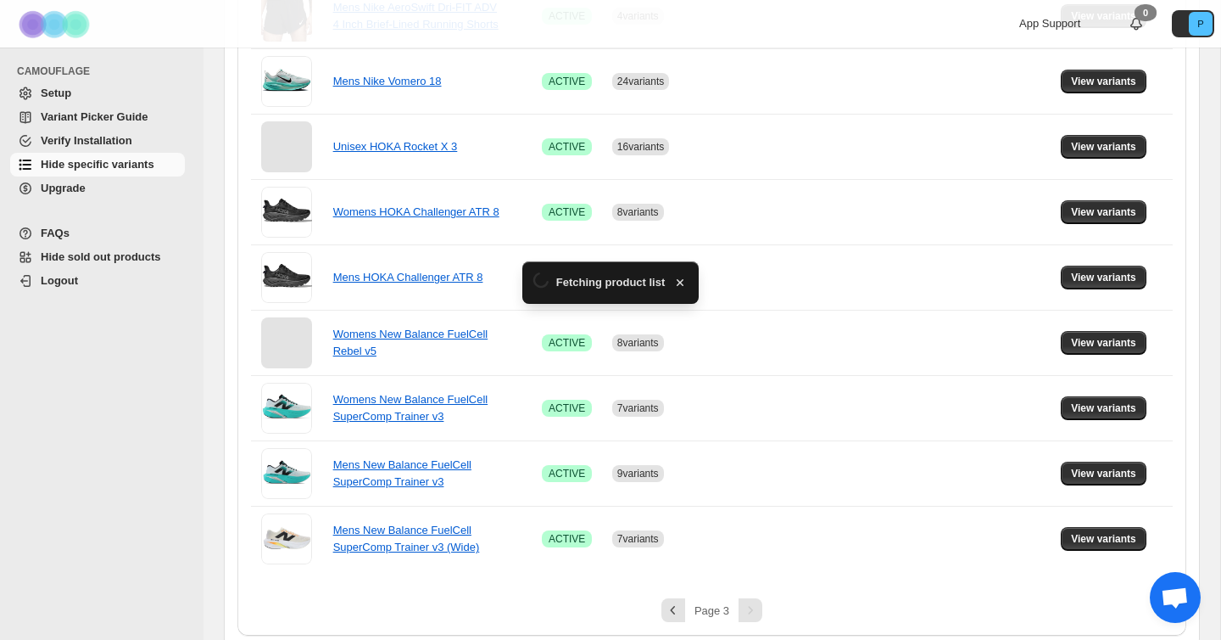
scroll to position [534, 0]
